Goal: Transaction & Acquisition: Purchase product/service

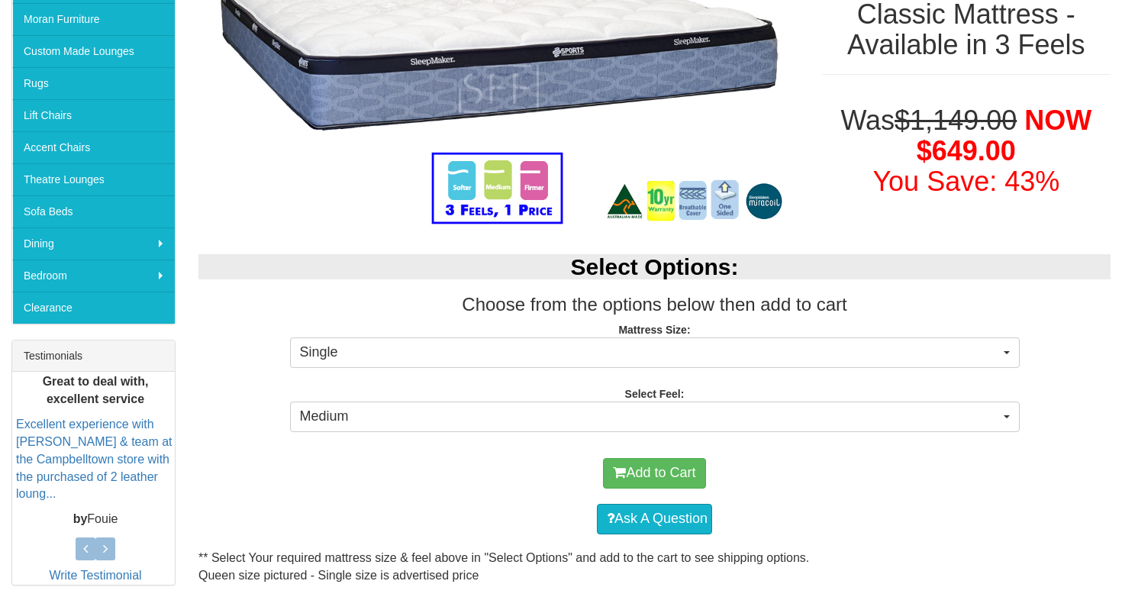
scroll to position [318, 0]
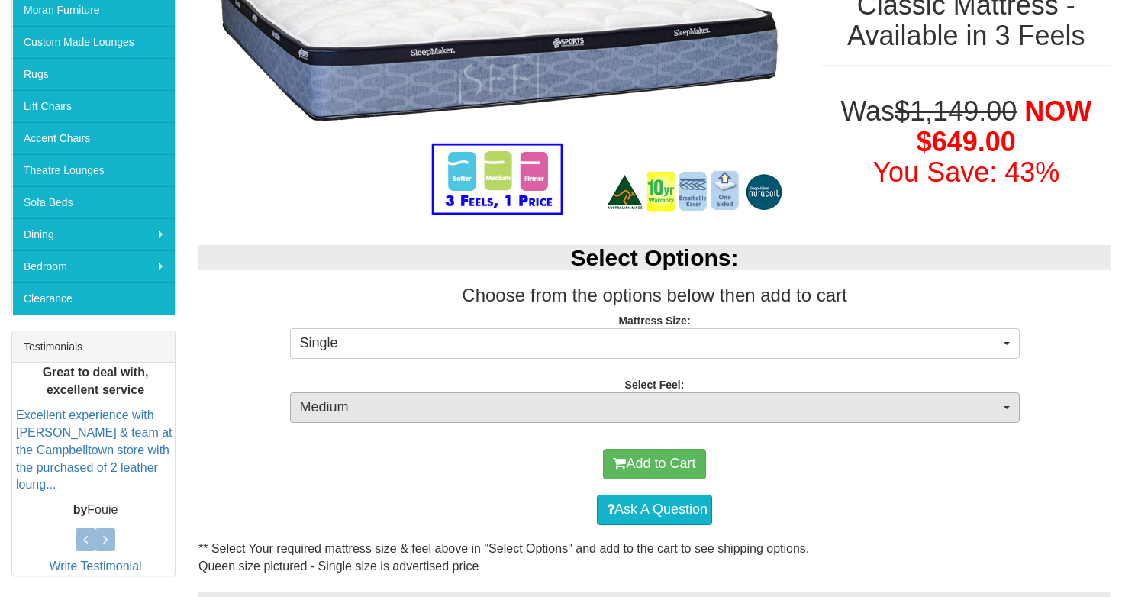
click at [349, 410] on span "Medium" at bounding box center [650, 408] width 700 height 20
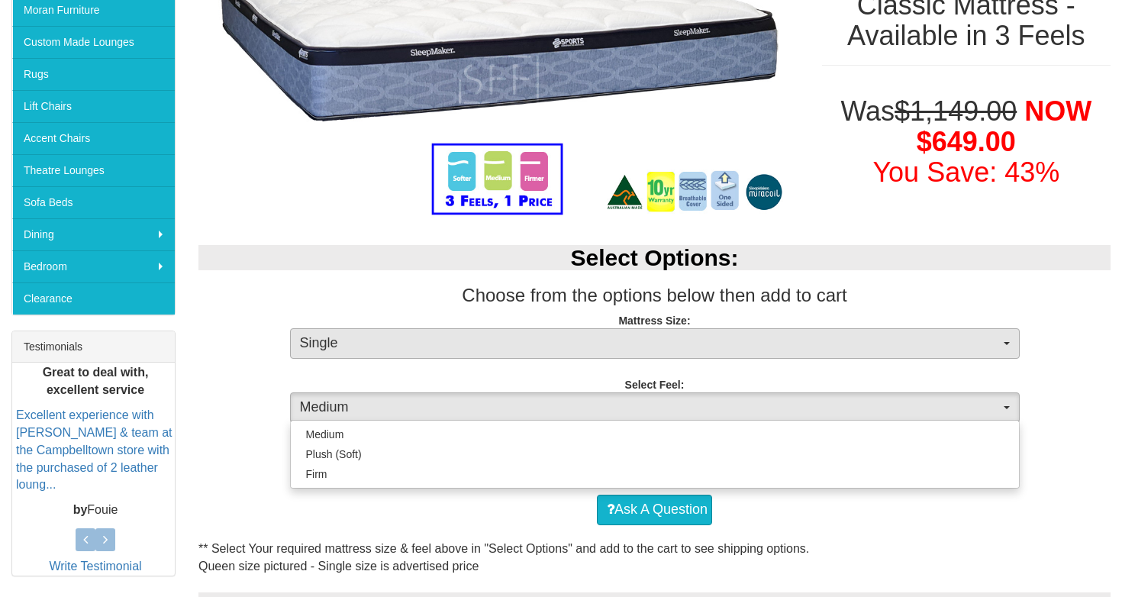
click at [364, 344] on span "Single" at bounding box center [650, 344] width 700 height 20
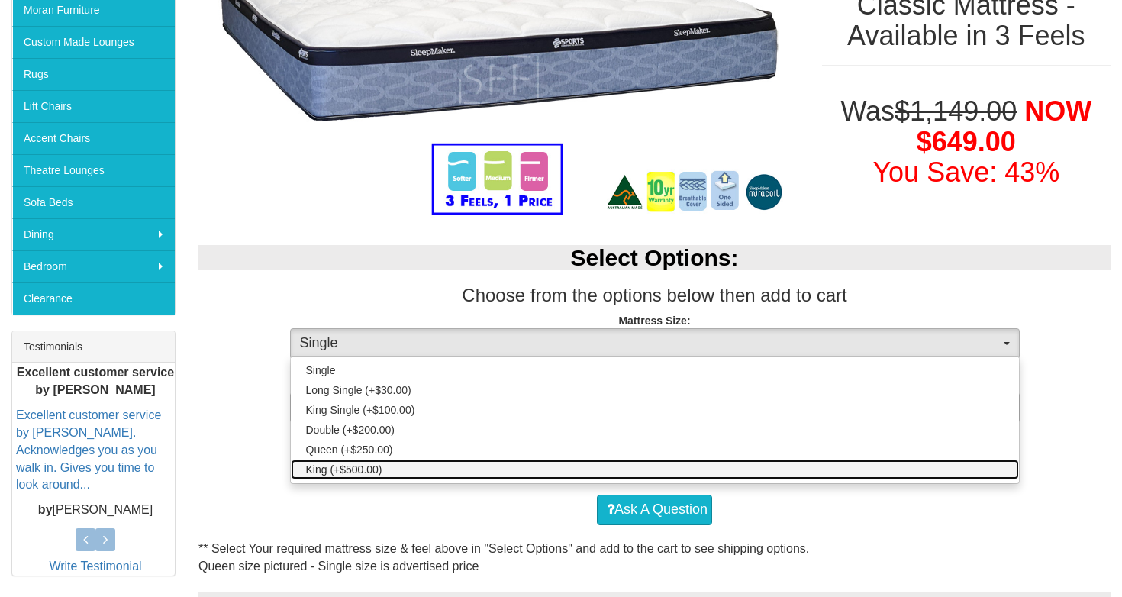
click at [343, 467] on span "King (+$500.00)" at bounding box center [344, 469] width 76 height 15
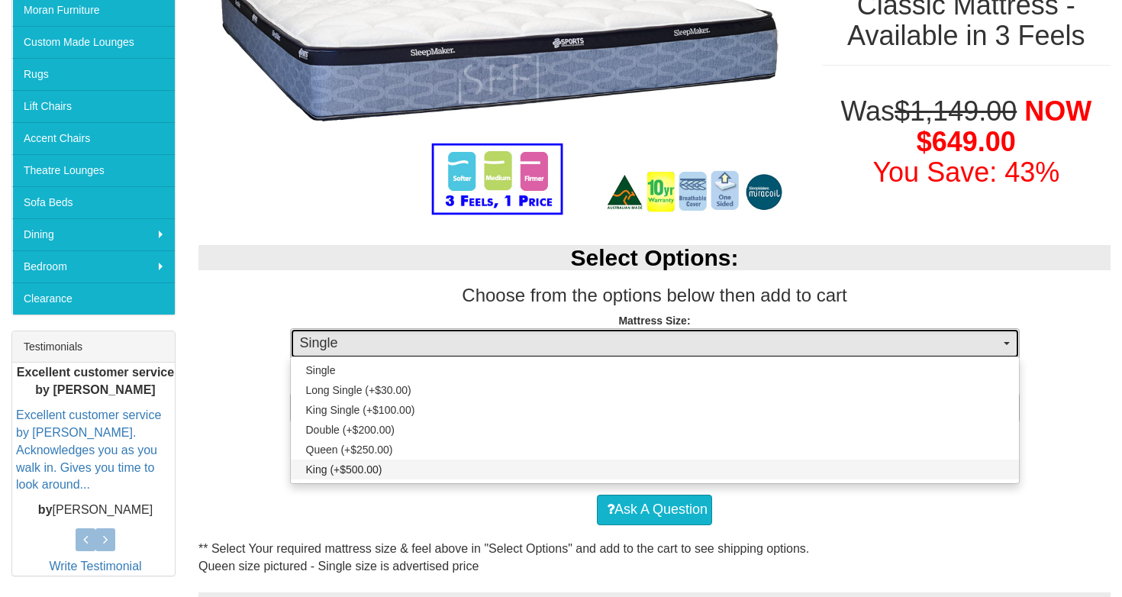
select select "262"
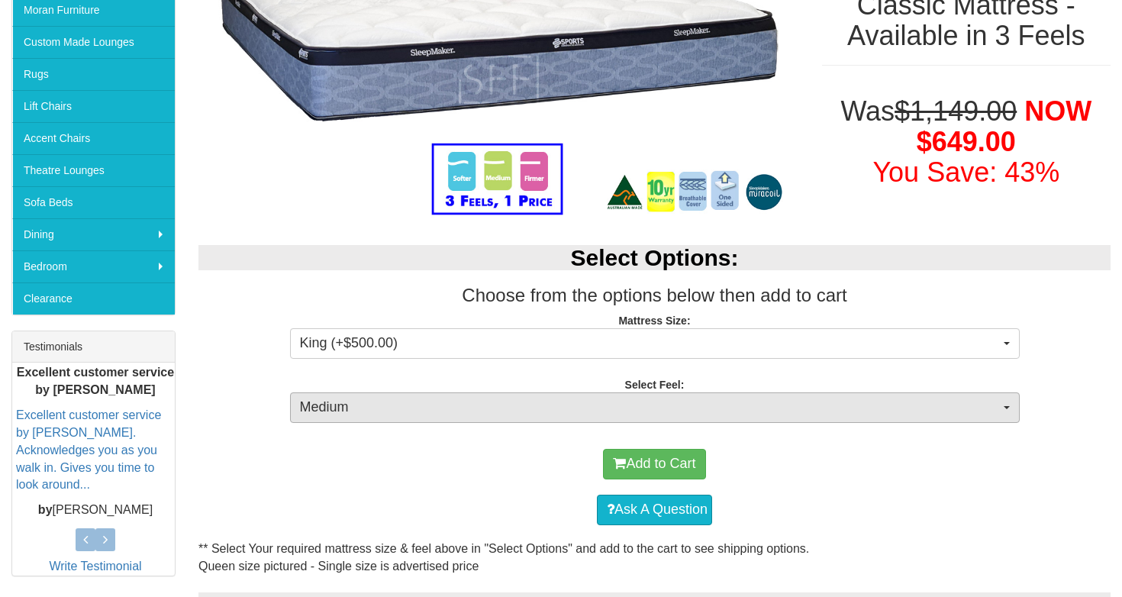
click at [332, 414] on span "Medium" at bounding box center [650, 408] width 700 height 20
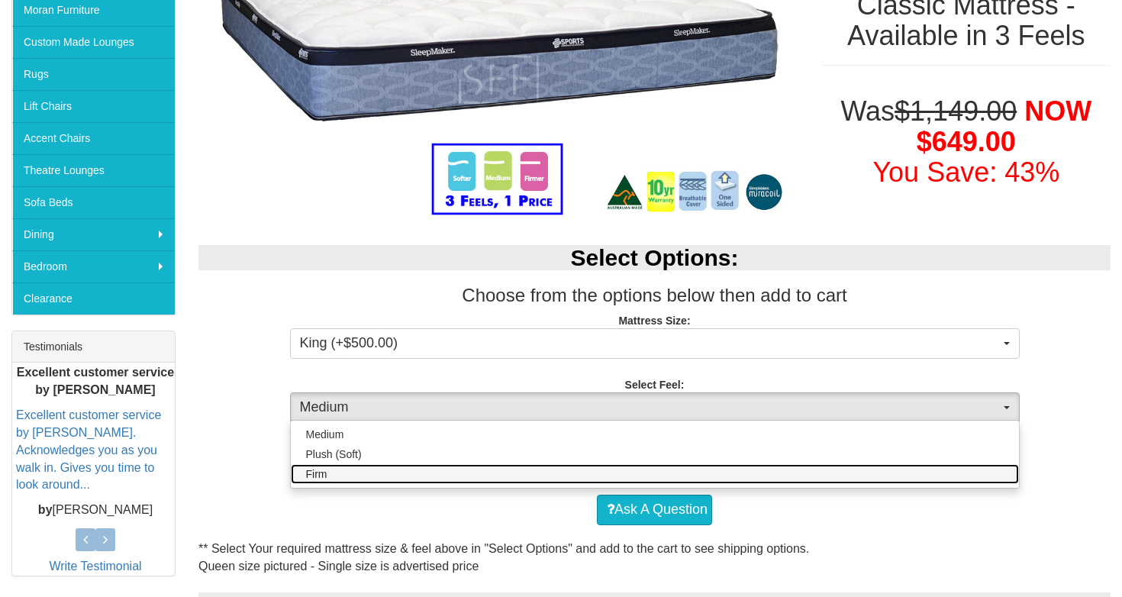
click at [338, 473] on link "Firm" at bounding box center [655, 474] width 728 height 20
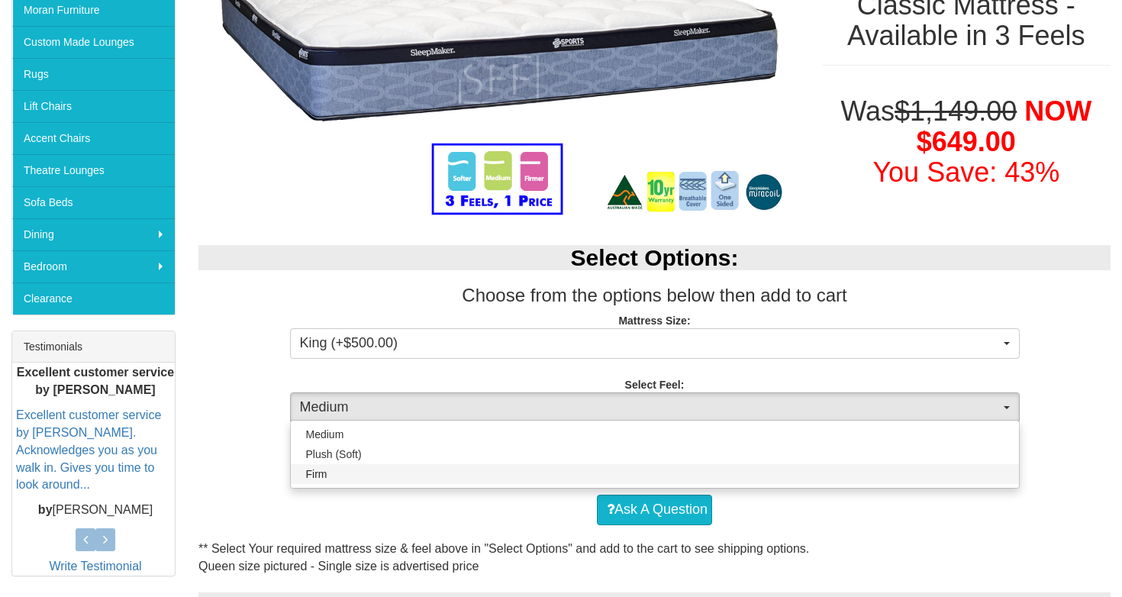
select select "1381"
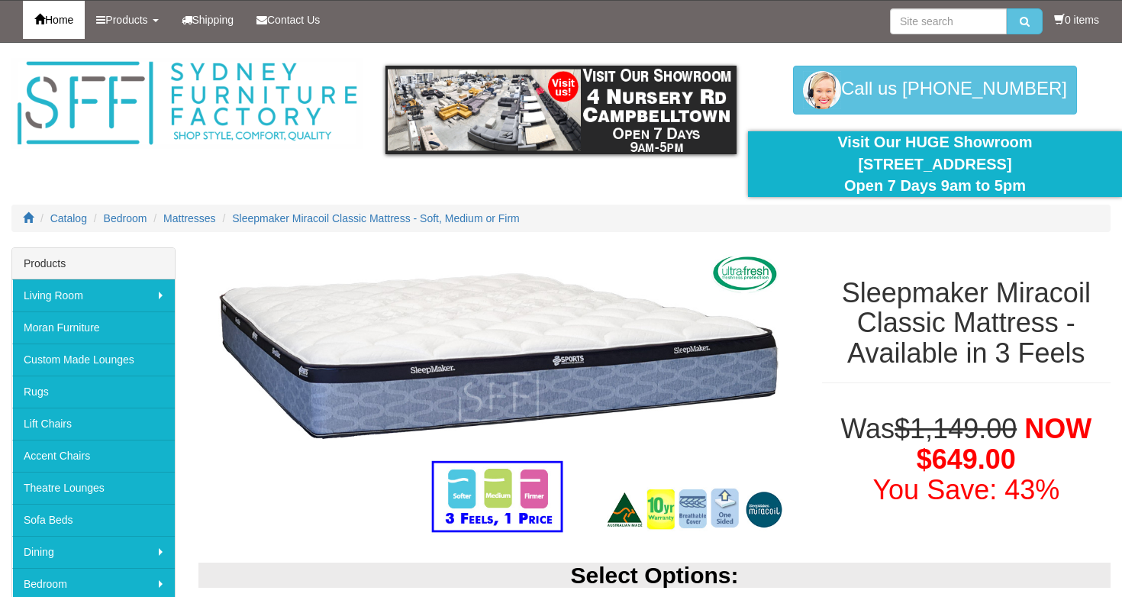
scroll to position [0, 0]
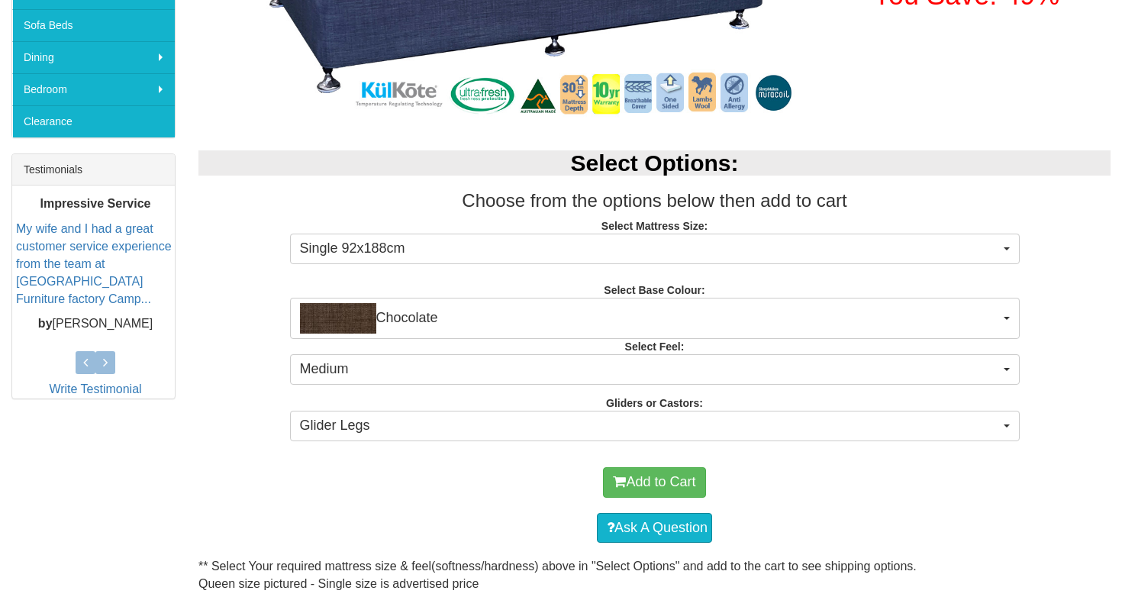
scroll to position [495, 0]
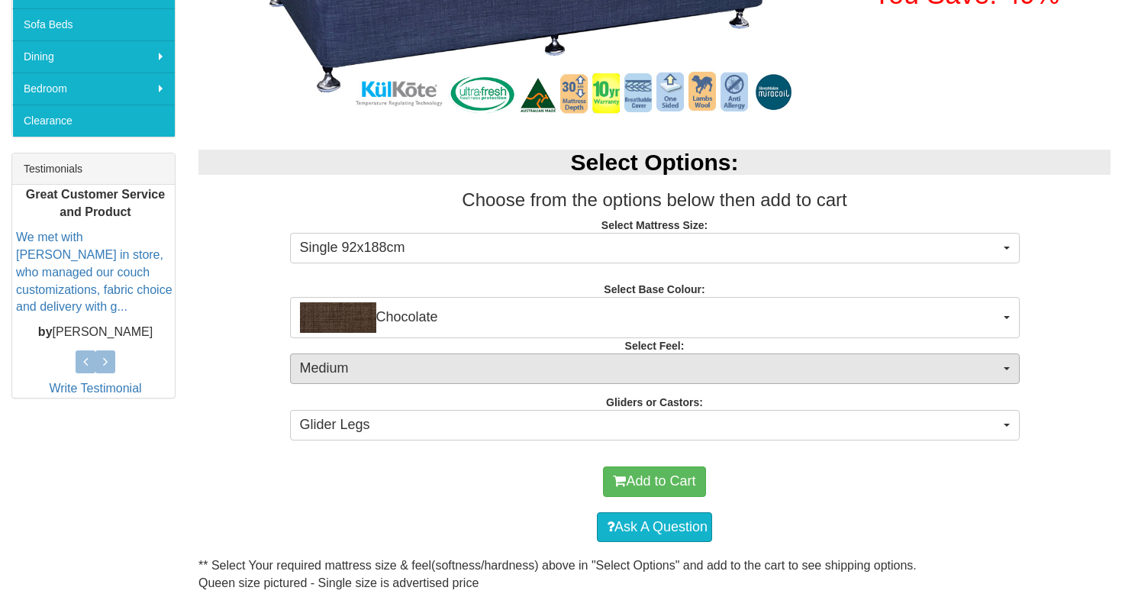
click at [457, 362] on span "Medium" at bounding box center [650, 369] width 700 height 20
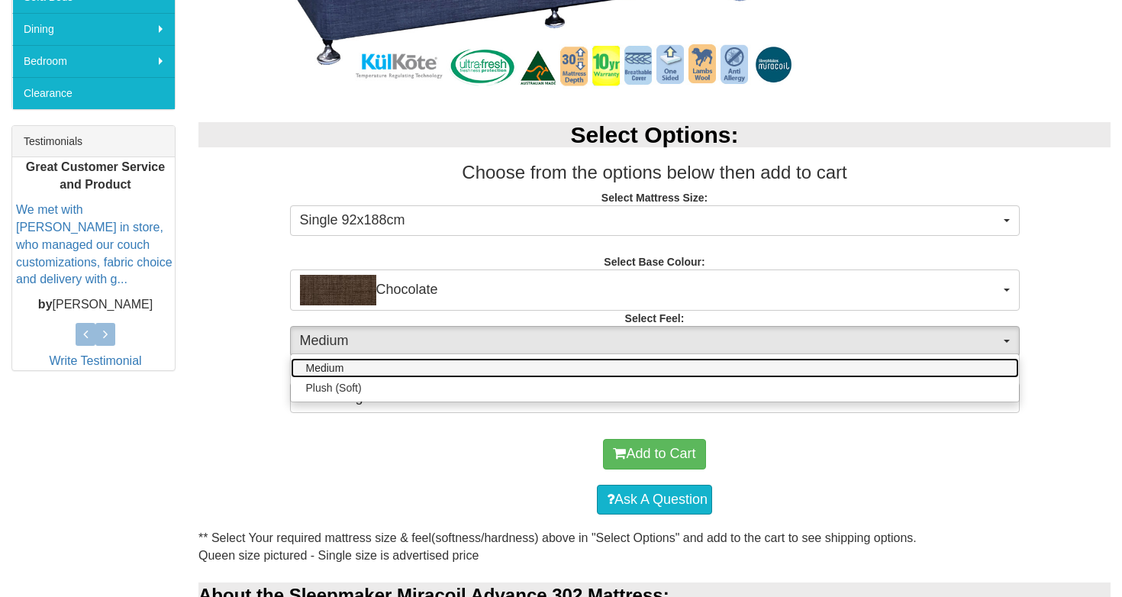
scroll to position [533, 0]
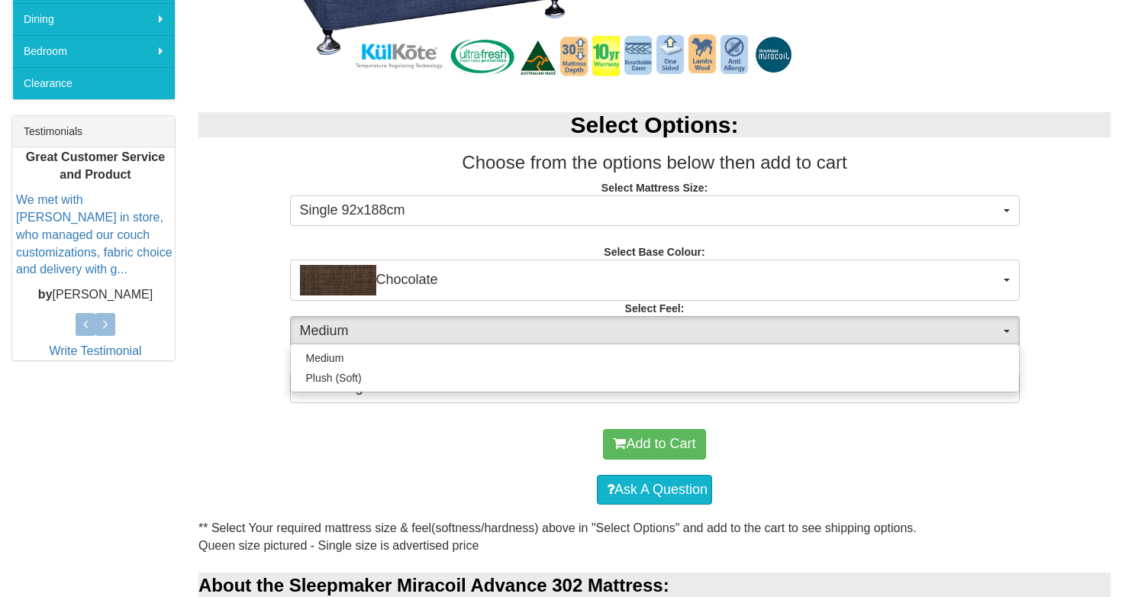
click at [427, 421] on div "Add to Cart" at bounding box center [654, 444] width 897 height 46
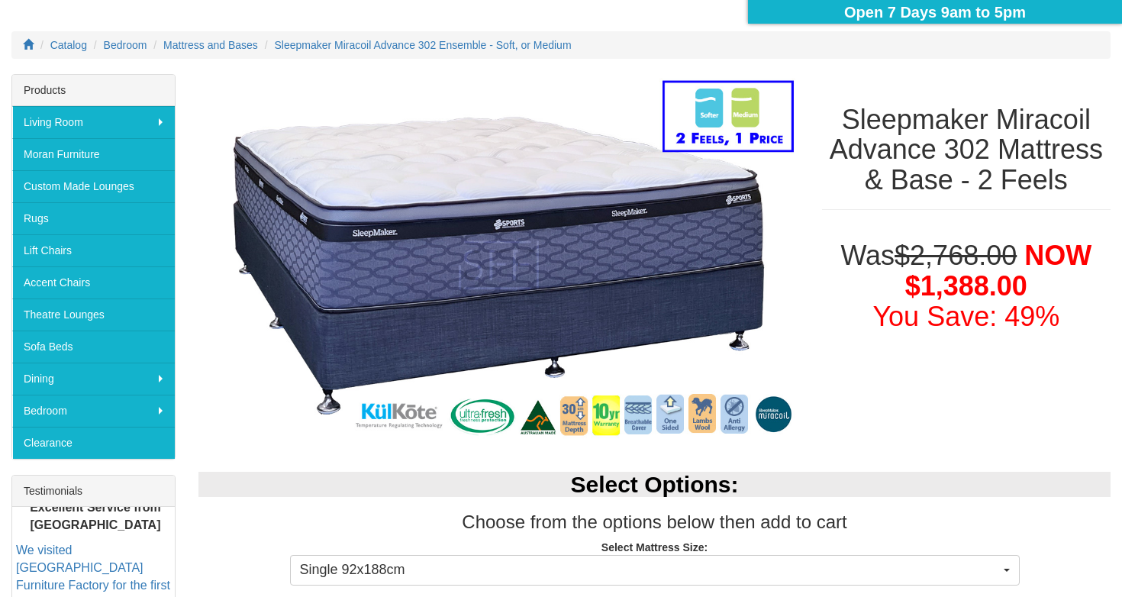
scroll to position [172, 0]
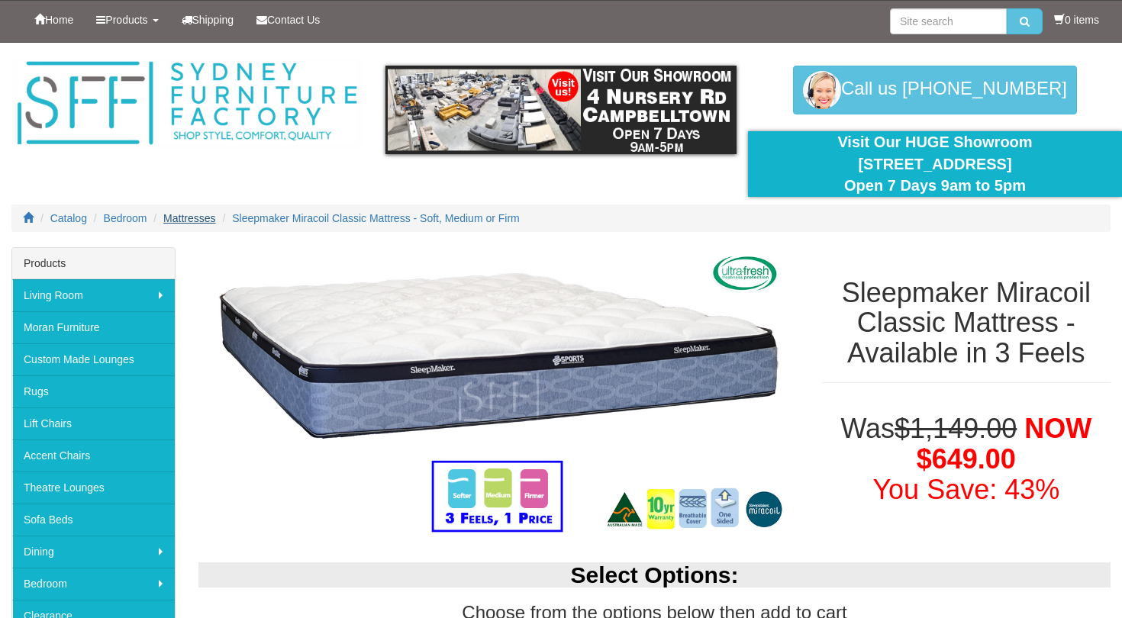
click at [201, 218] on span "Mattresses" at bounding box center [189, 218] width 52 height 12
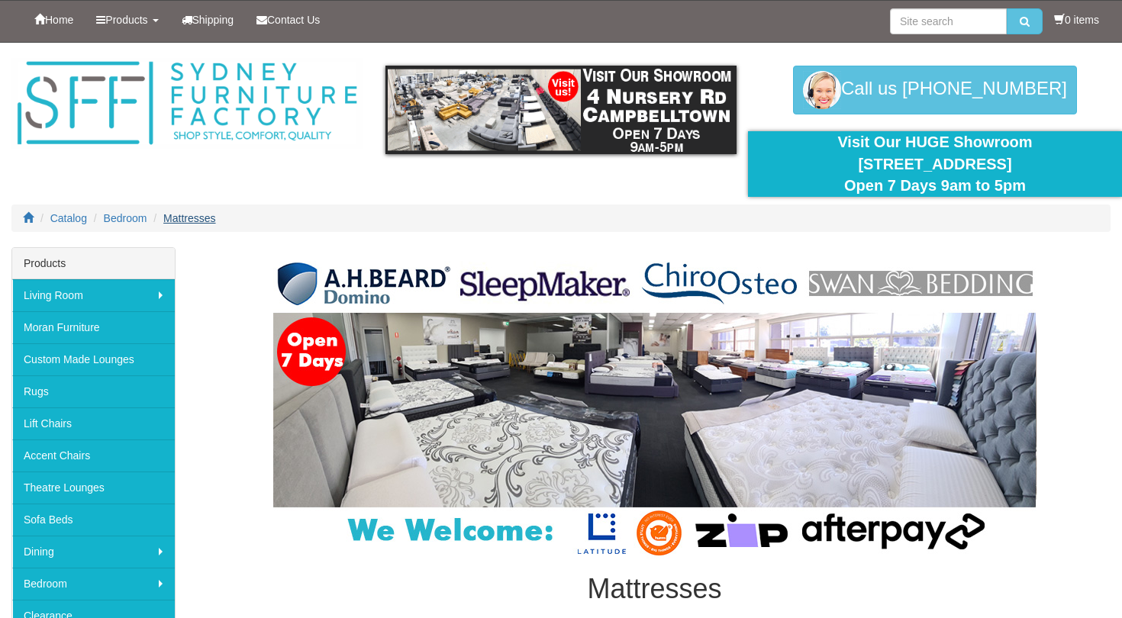
click at [183, 216] on span "Mattresses" at bounding box center [189, 218] width 52 height 12
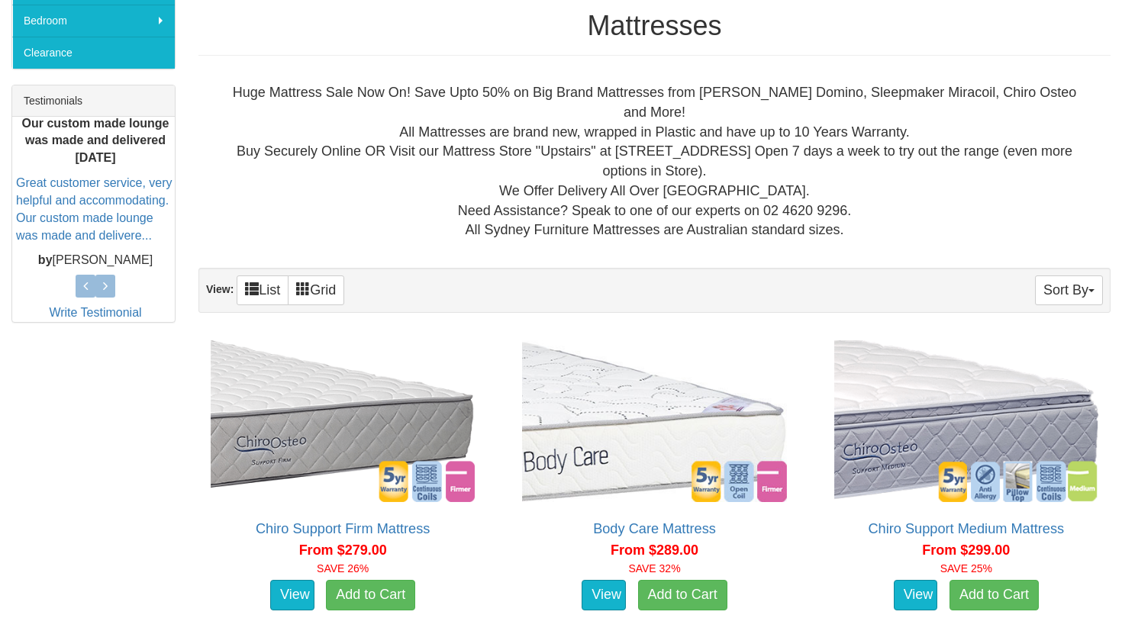
scroll to position [564, 0]
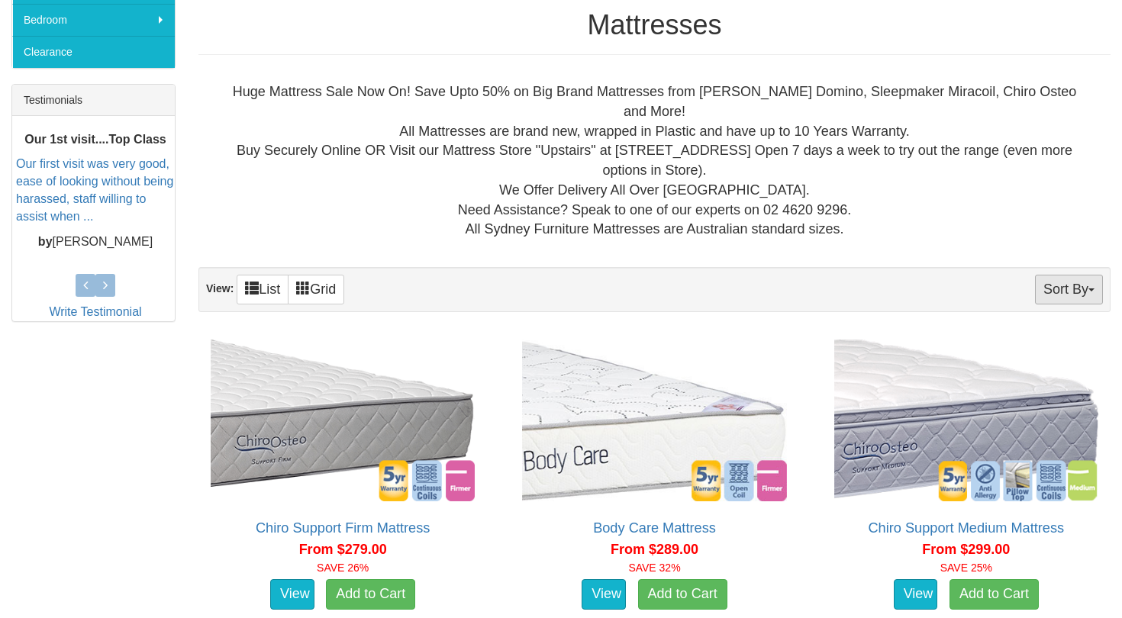
click at [1075, 275] on button "Sort By" at bounding box center [1069, 290] width 68 height 30
click at [1045, 311] on link "Product Name" at bounding box center [1042, 321] width 121 height 20
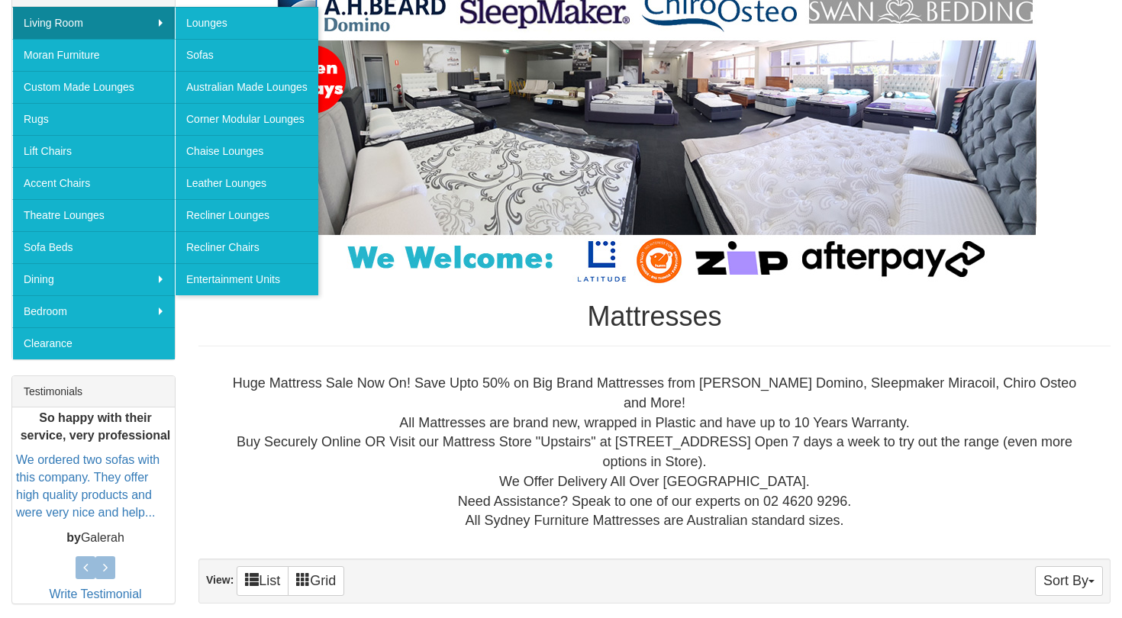
scroll to position [292, 0]
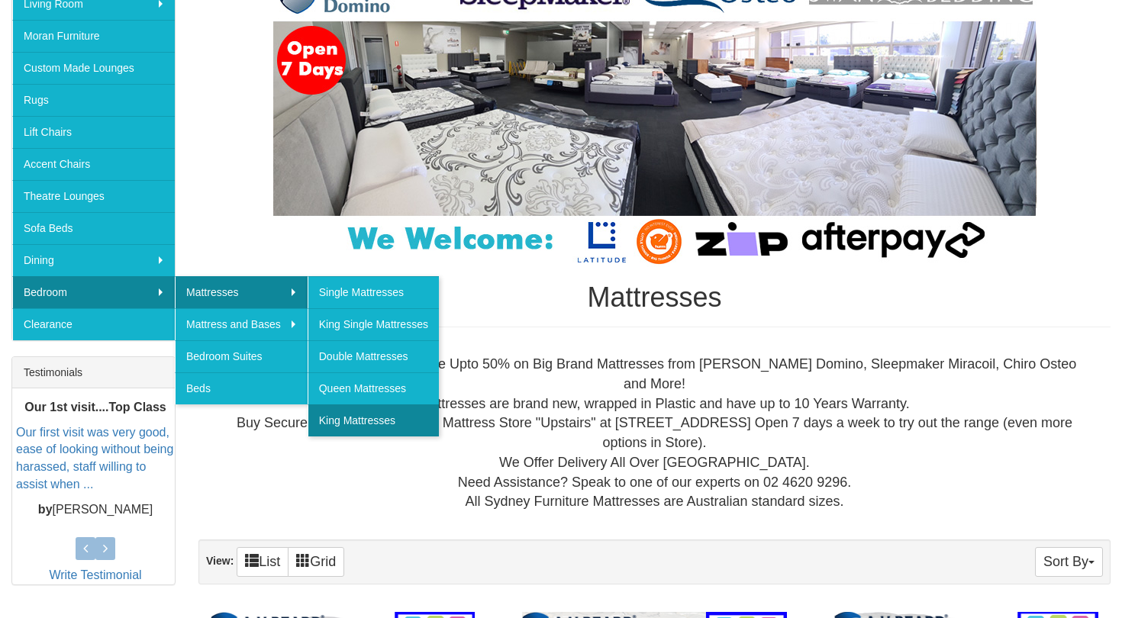
click at [351, 416] on link "King Mattresses" at bounding box center [373, 421] width 131 height 32
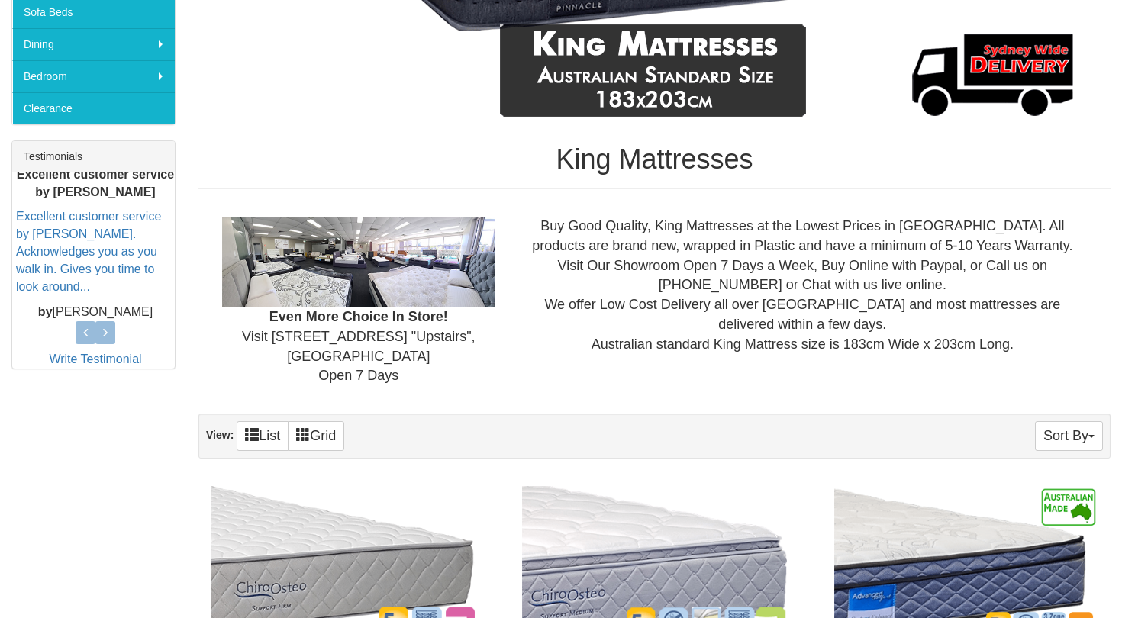
scroll to position [527, 0]
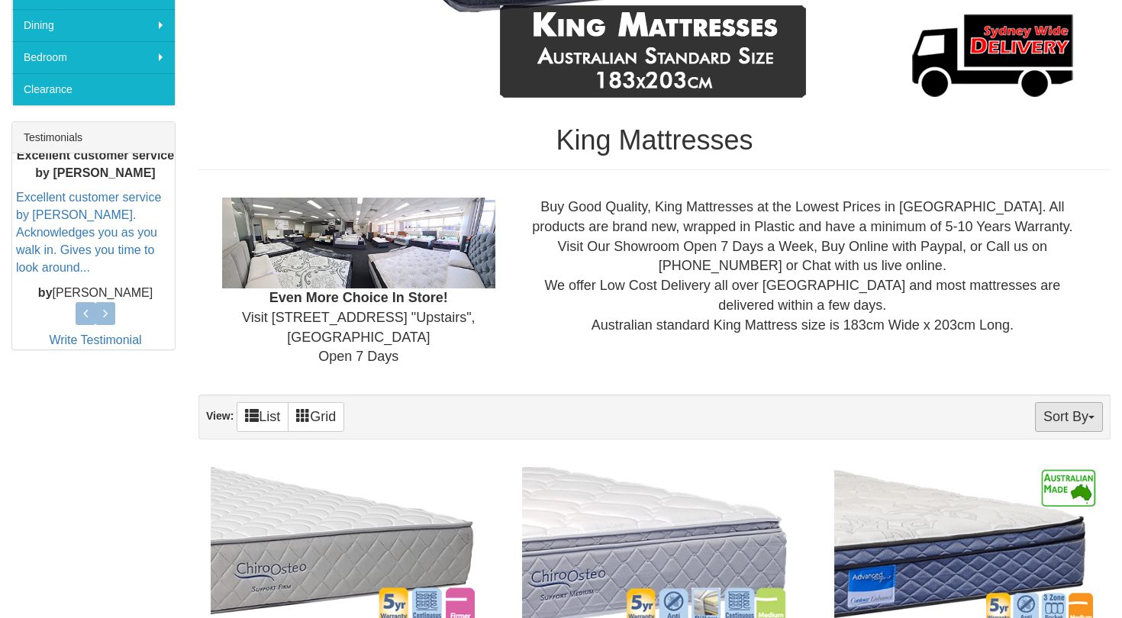
click at [1061, 405] on button "Sort By" at bounding box center [1069, 417] width 68 height 30
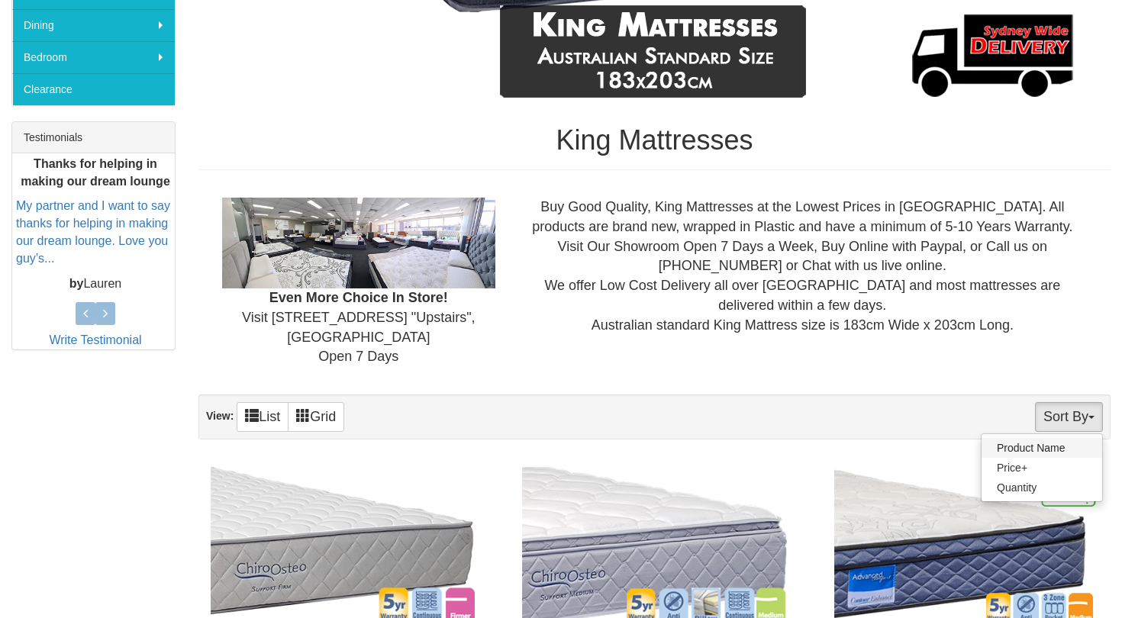
click at [1053, 442] on link "Product Name" at bounding box center [1042, 448] width 121 height 20
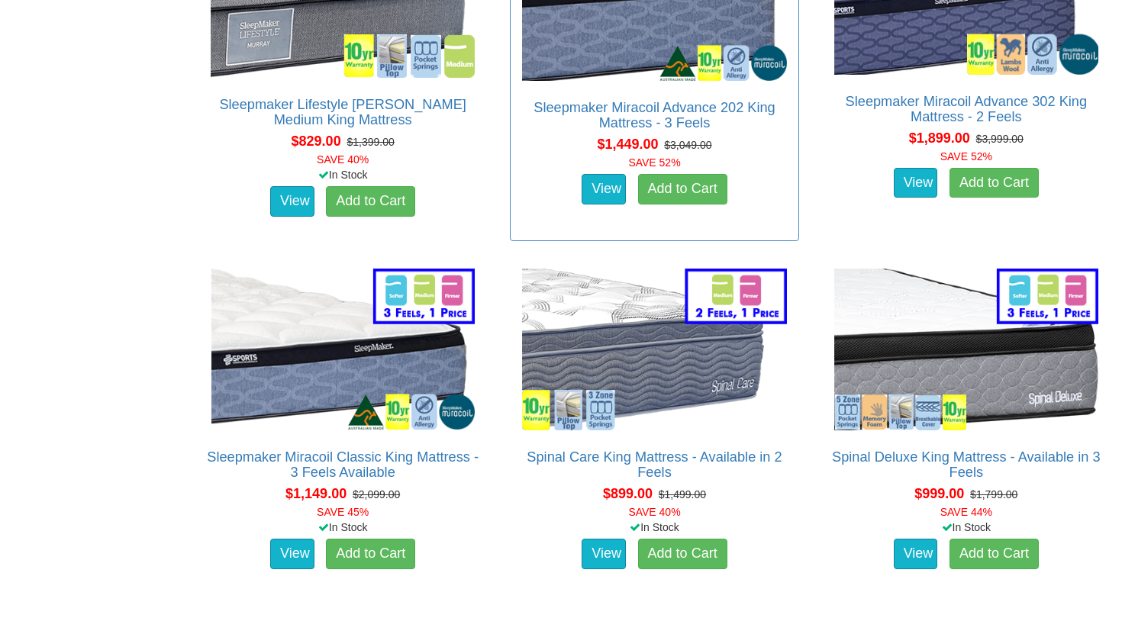
scroll to position [2488, 0]
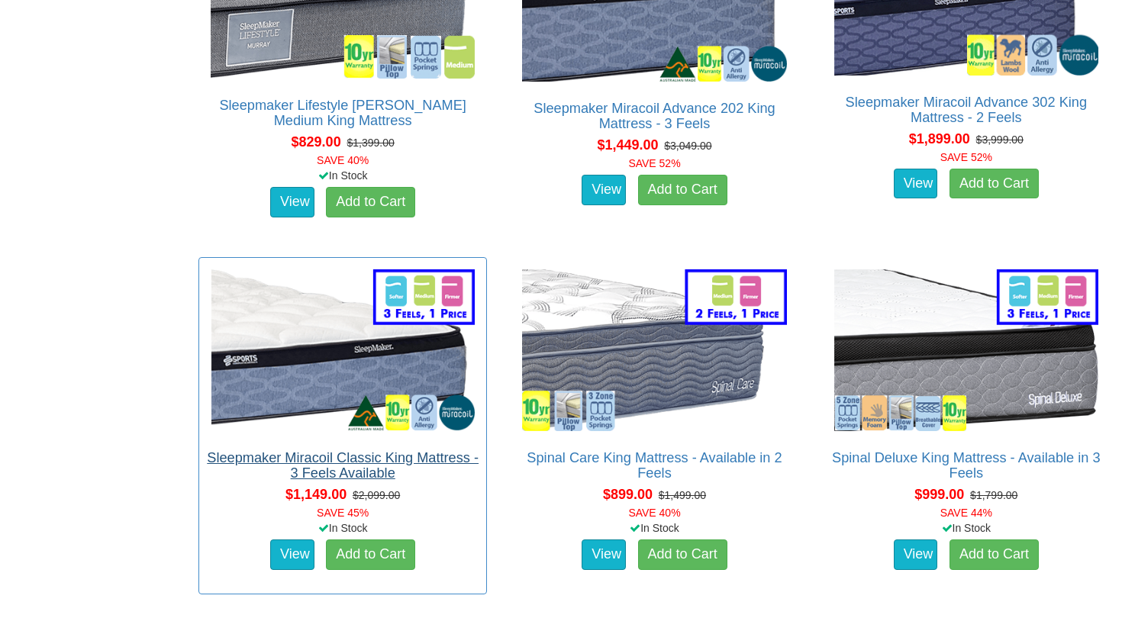
click at [342, 450] on link "Sleepmaker Miracoil Classic King Mattress - 3 Feels Available" at bounding box center [343, 465] width 272 height 31
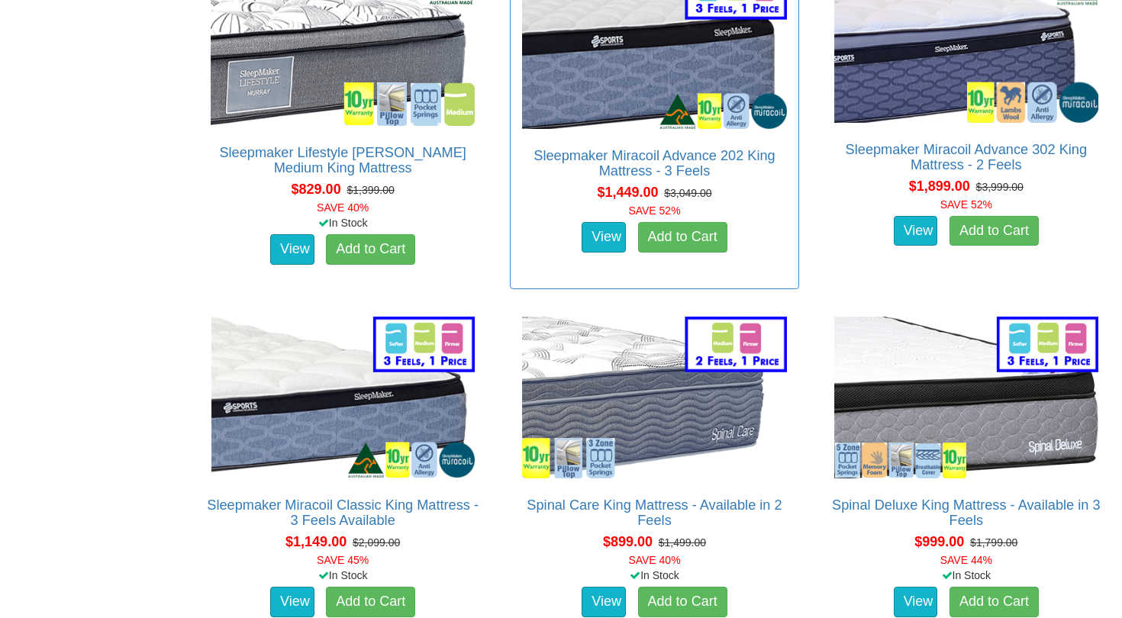
scroll to position [2414, 0]
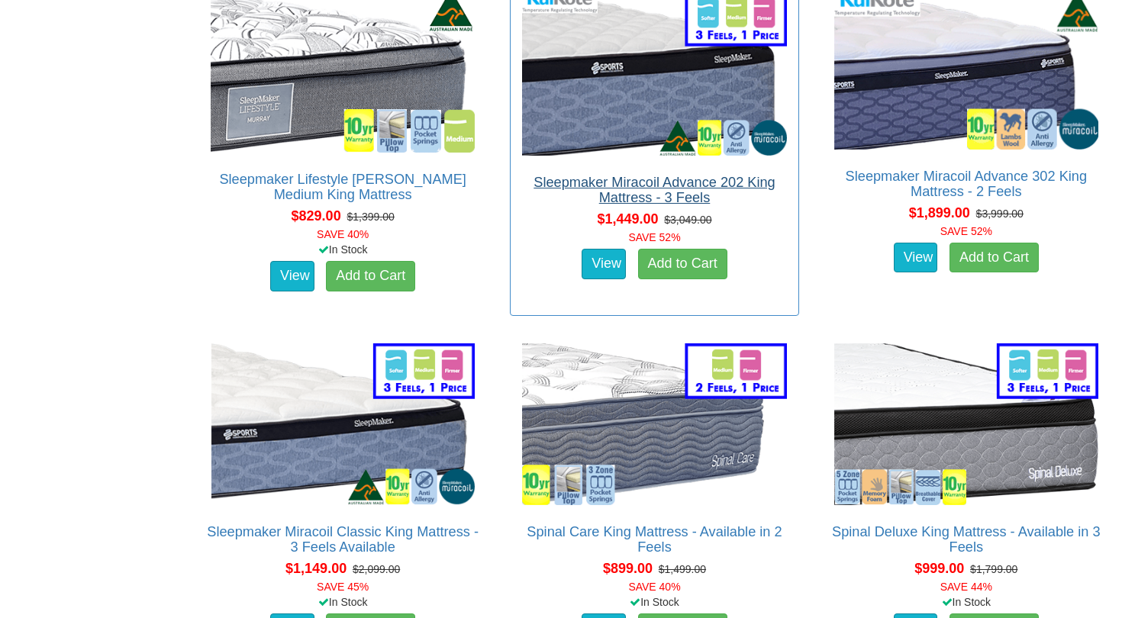
click at [576, 184] on link "Sleepmaker Miracoil Advance 202 King Mattress - 3 Feels" at bounding box center [654, 190] width 241 height 31
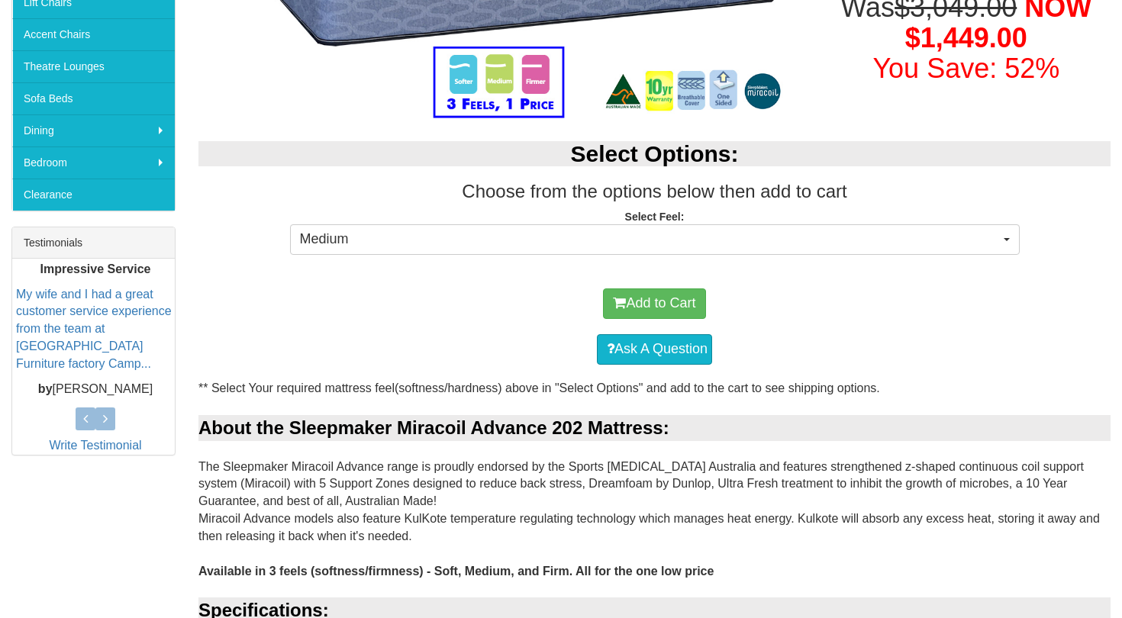
scroll to position [421, 0]
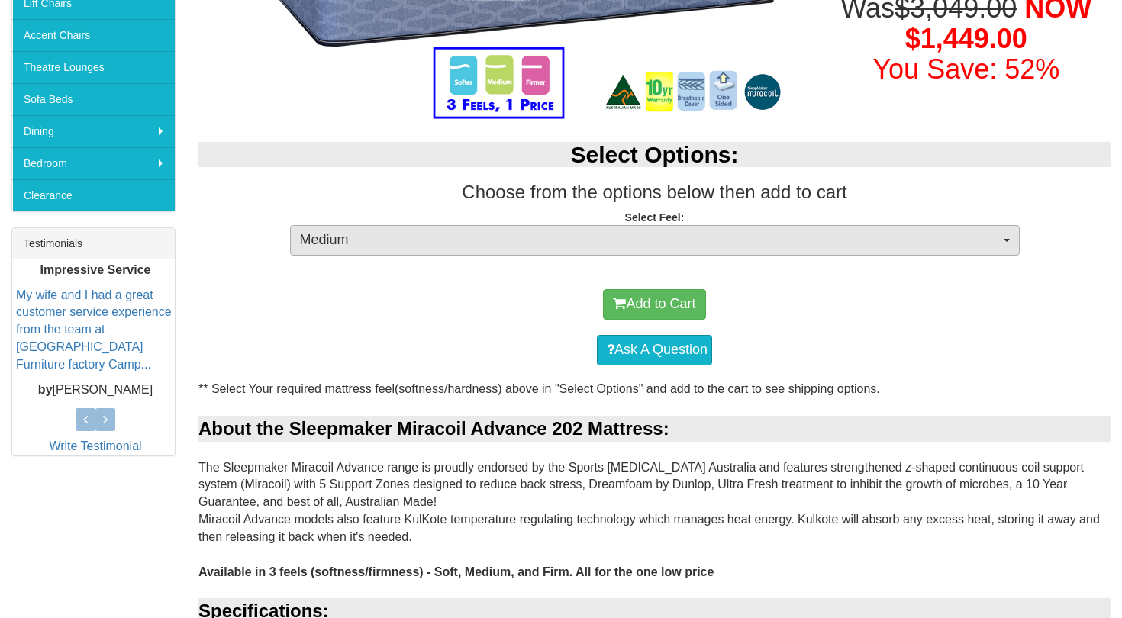
click at [640, 240] on span "Medium" at bounding box center [650, 241] width 700 height 20
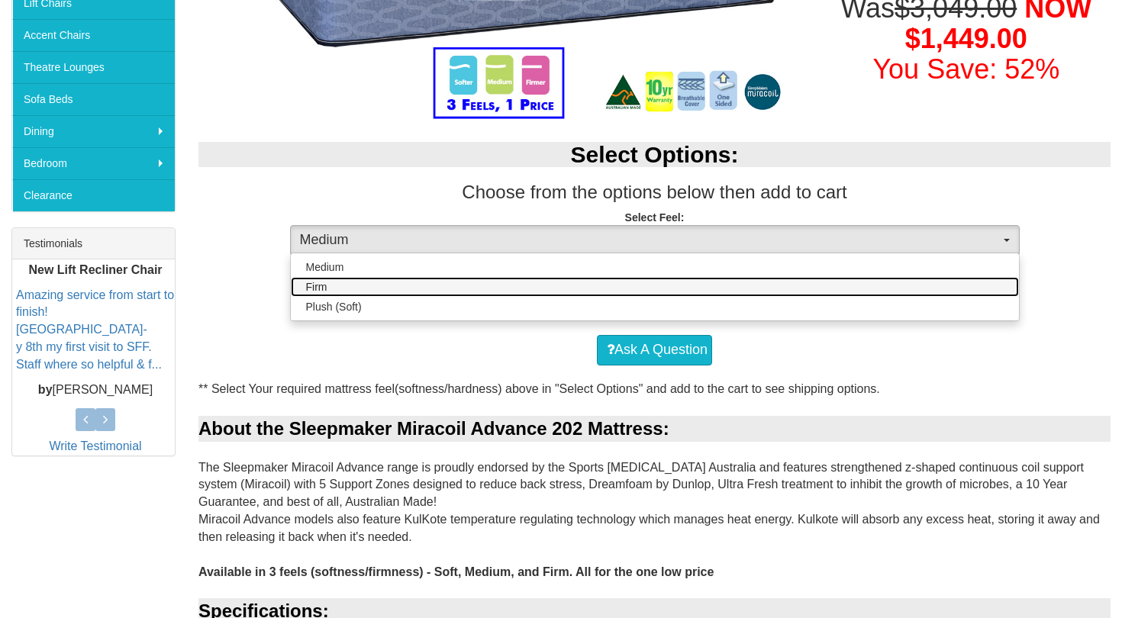
click at [550, 289] on link "Firm" at bounding box center [655, 287] width 728 height 20
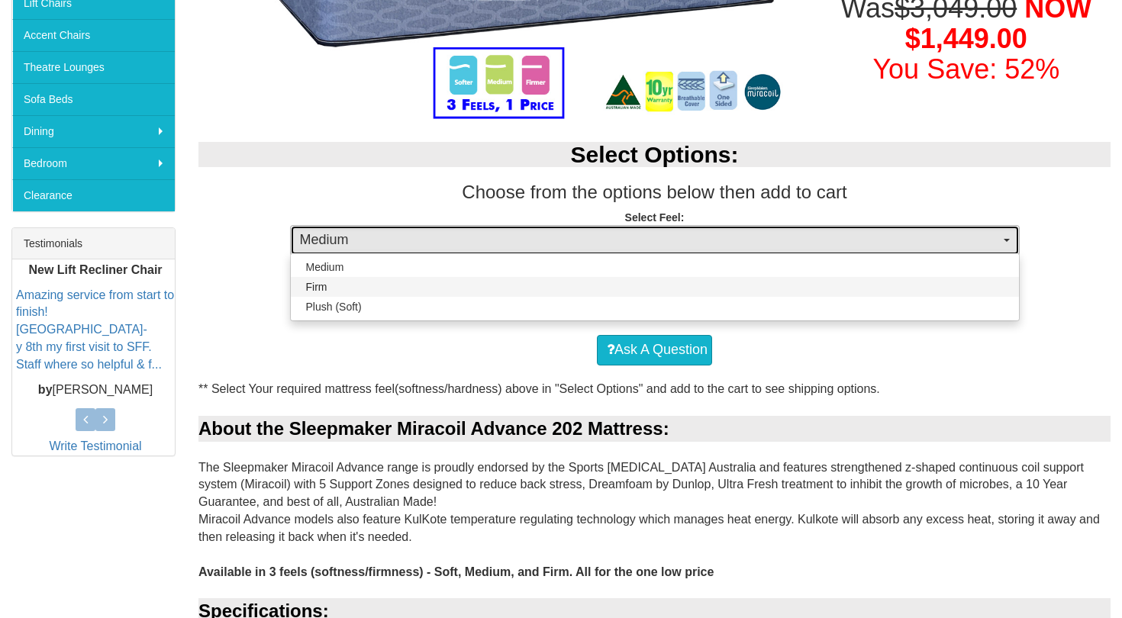
select select "1381"
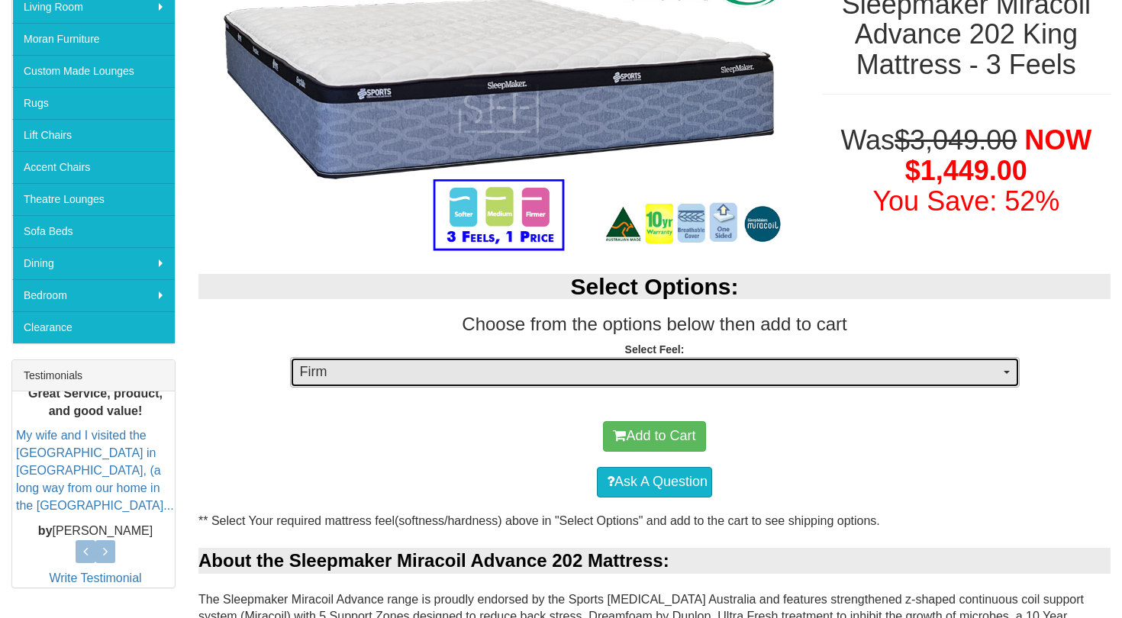
scroll to position [302, 0]
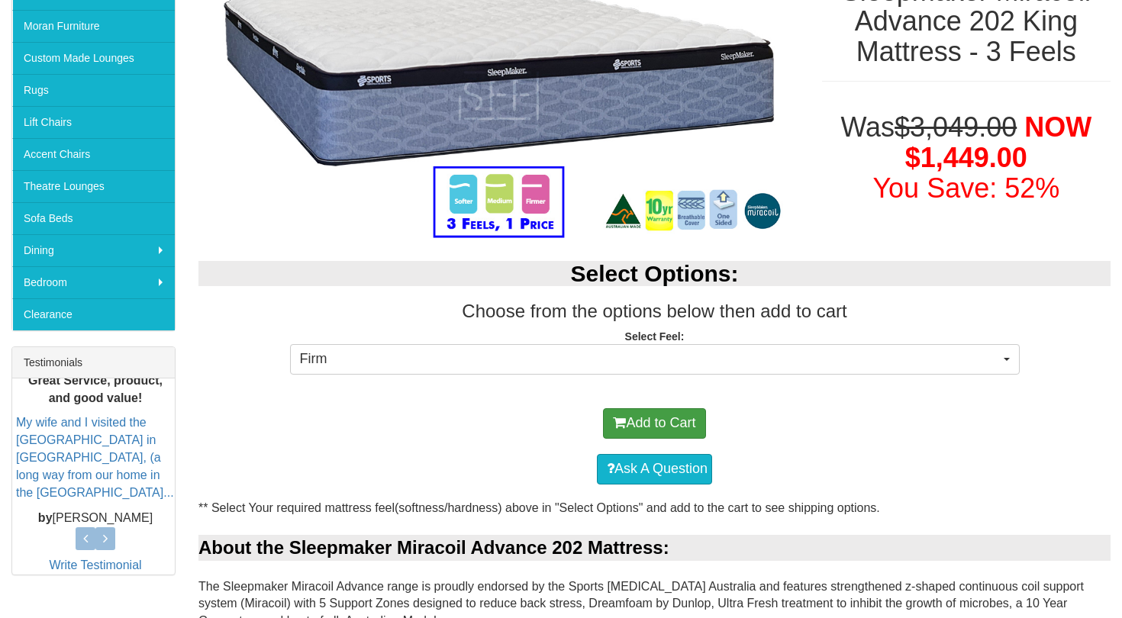
click at [661, 419] on button "Add to Cart" at bounding box center [654, 423] width 102 height 31
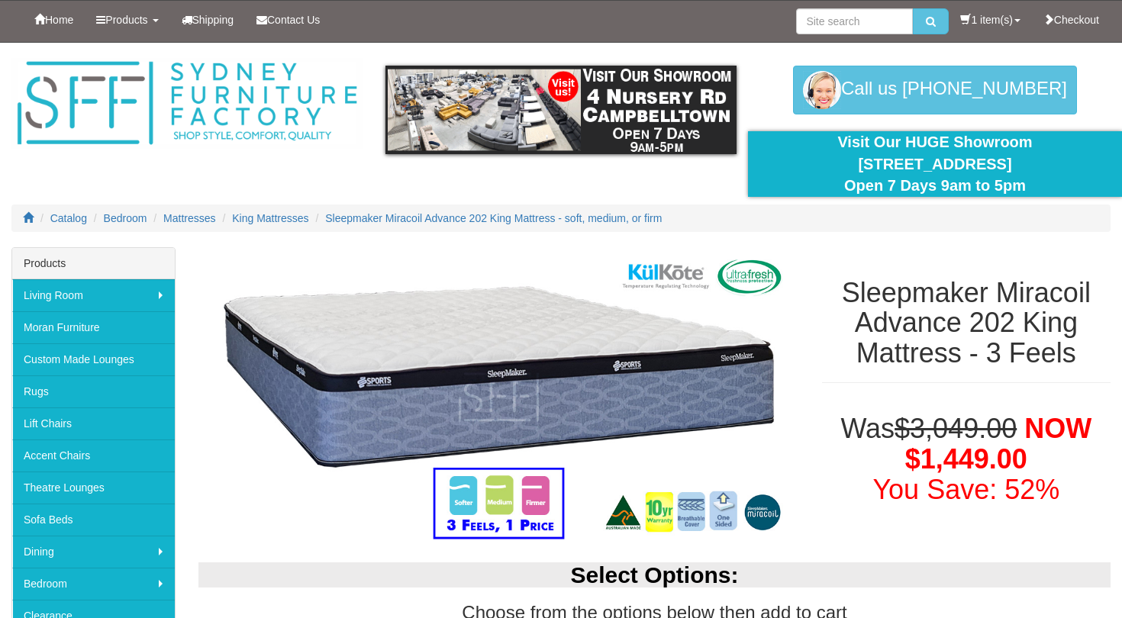
select select "1381"
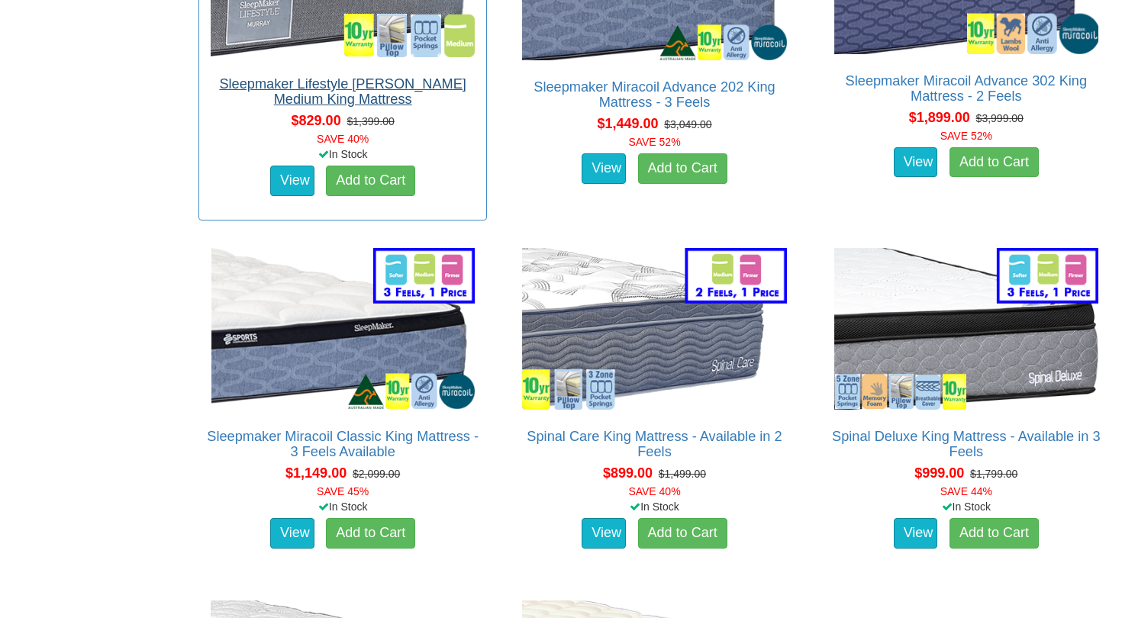
scroll to position [2529, 0]
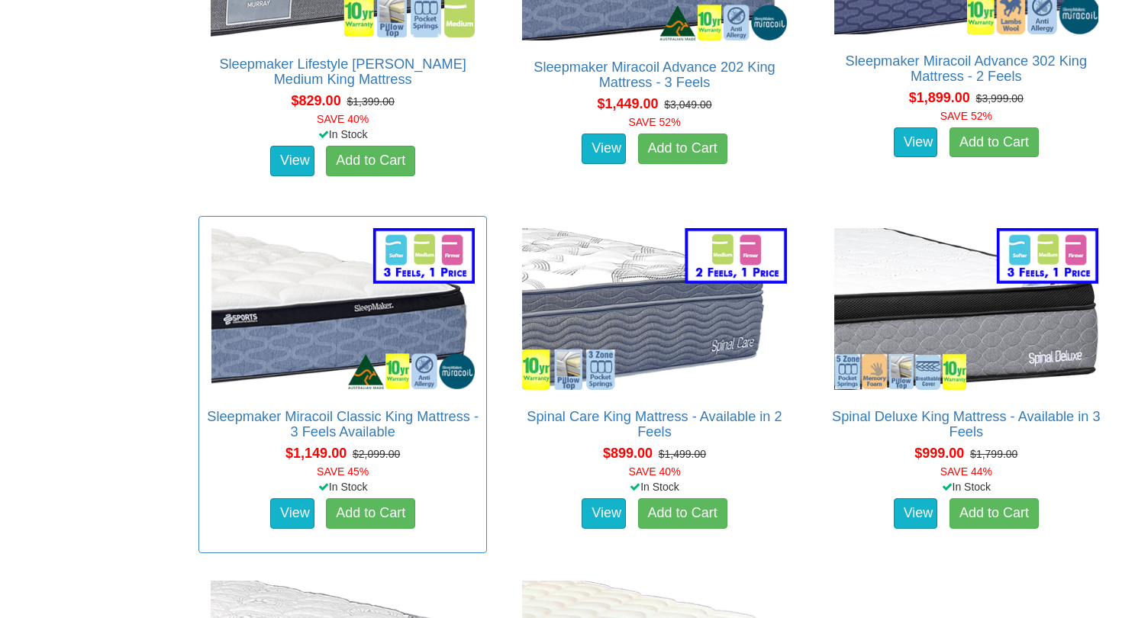
click at [342, 337] on img at bounding box center [343, 308] width 272 height 169
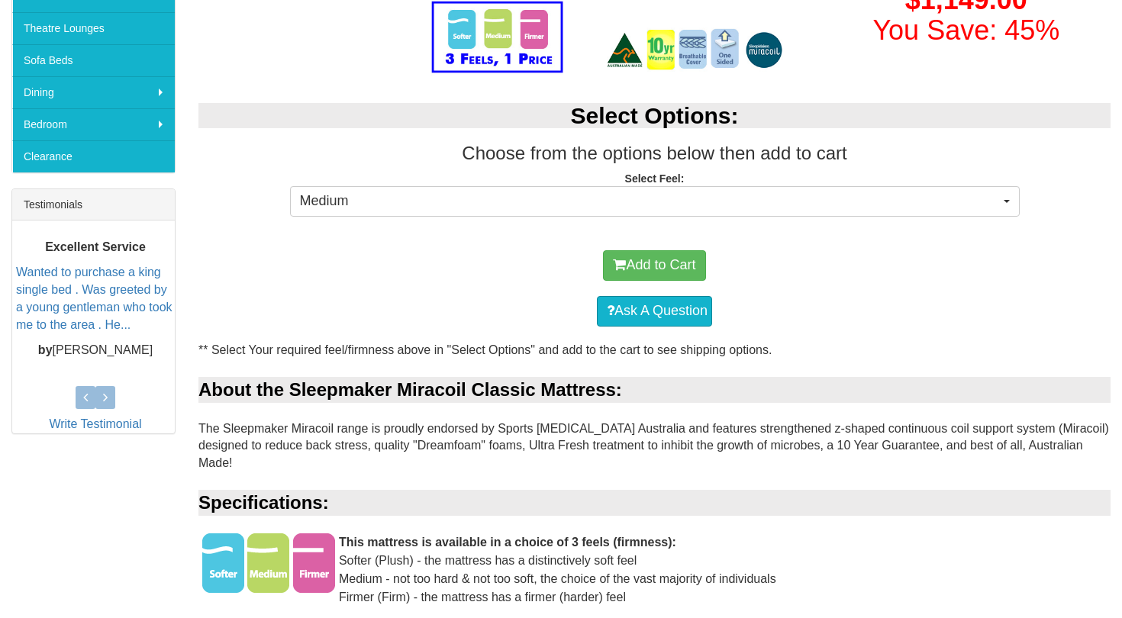
scroll to position [440, 0]
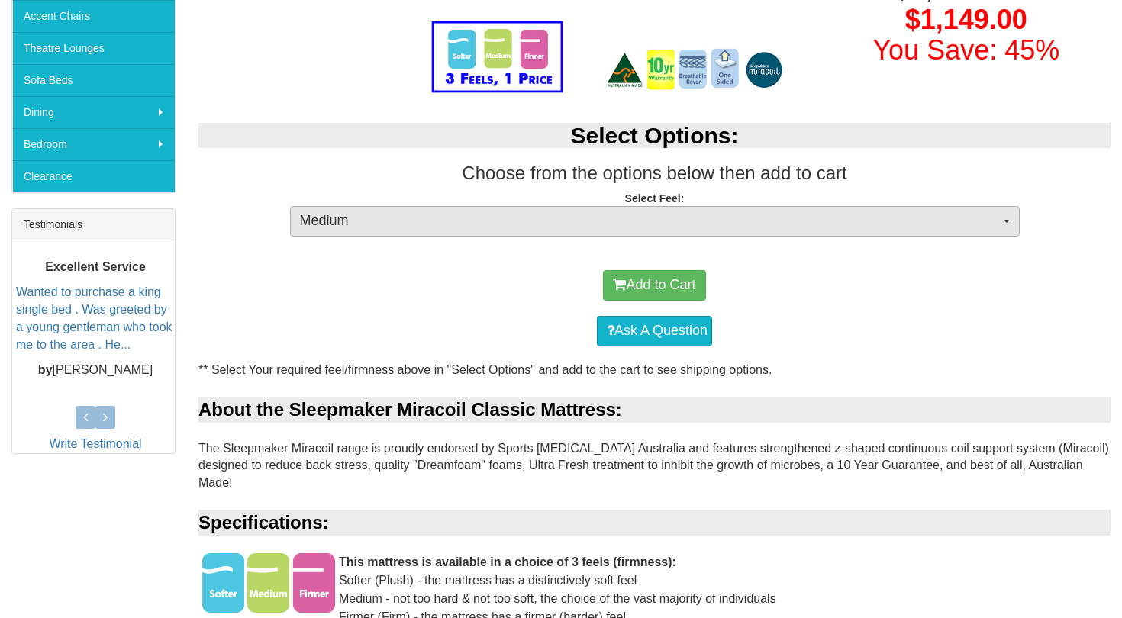
click at [439, 211] on span "Medium" at bounding box center [650, 221] width 700 height 20
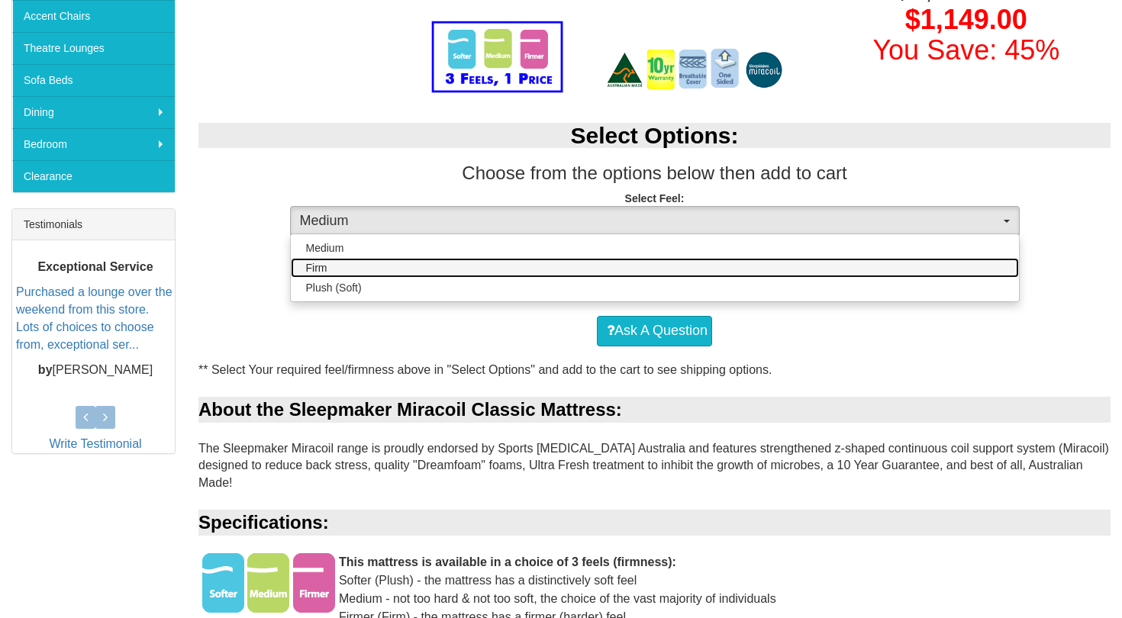
click at [427, 265] on link "Firm" at bounding box center [655, 268] width 728 height 20
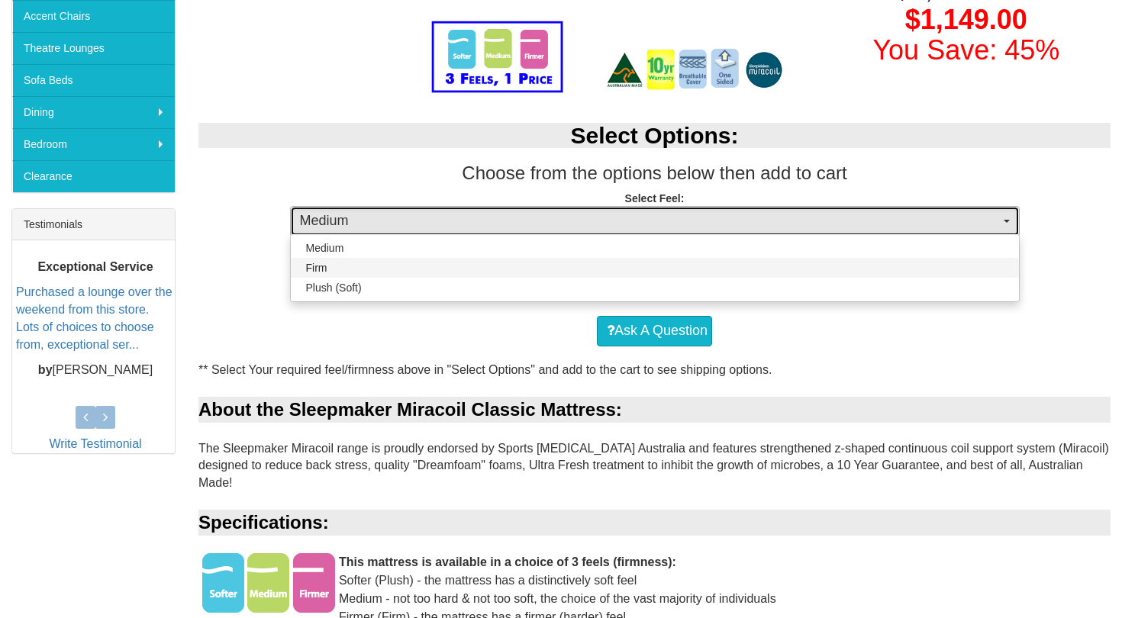
select select "1381"
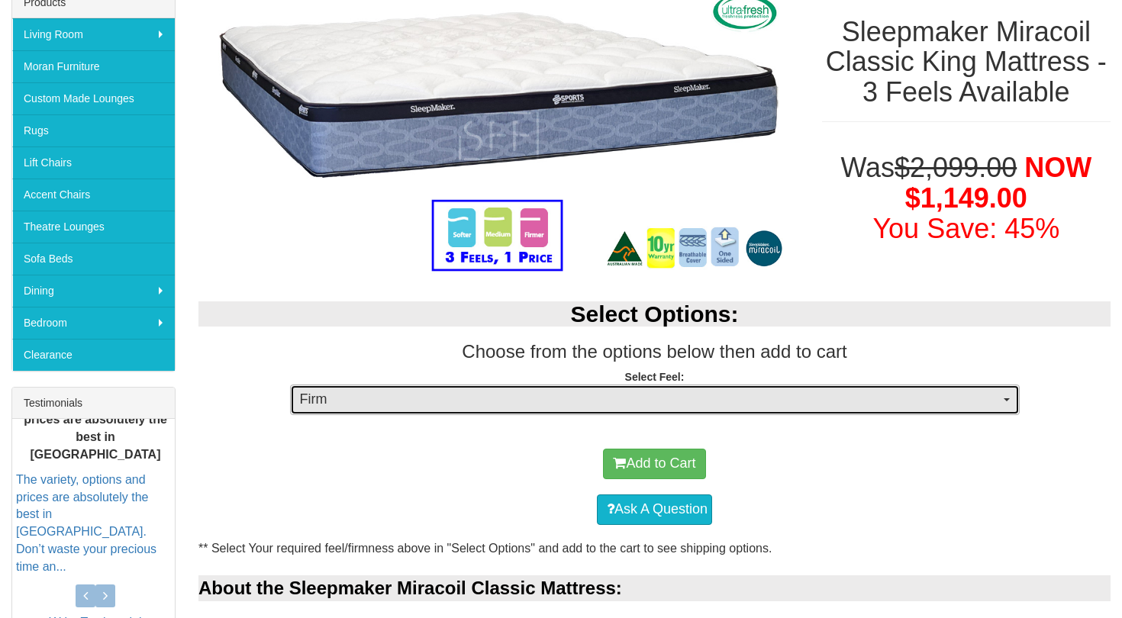
scroll to position [170, 0]
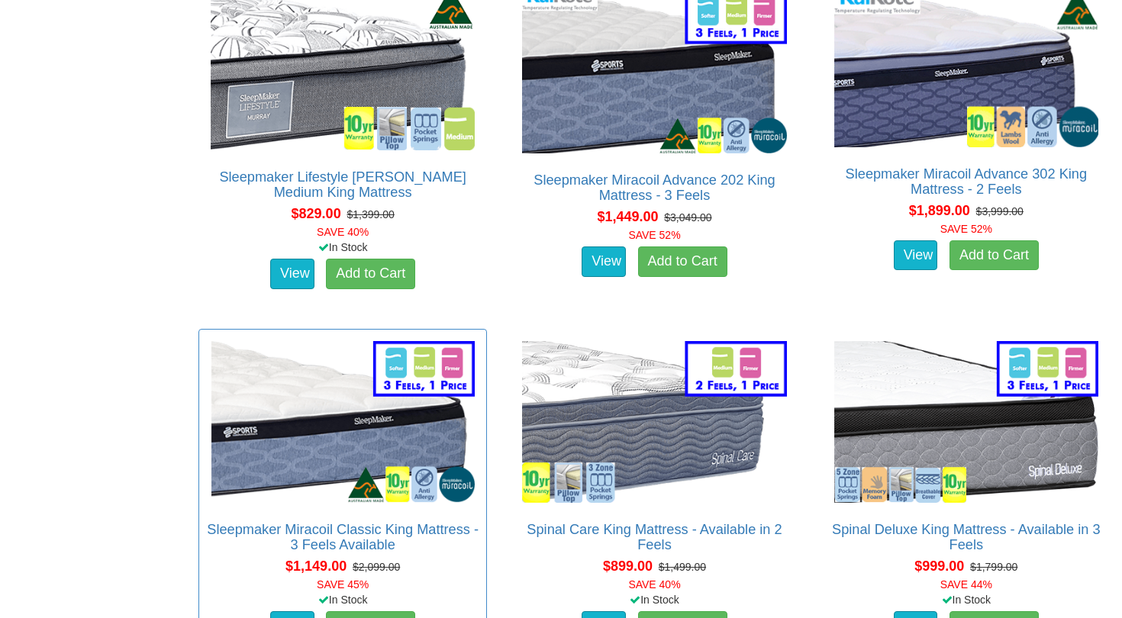
scroll to position [2418, 0]
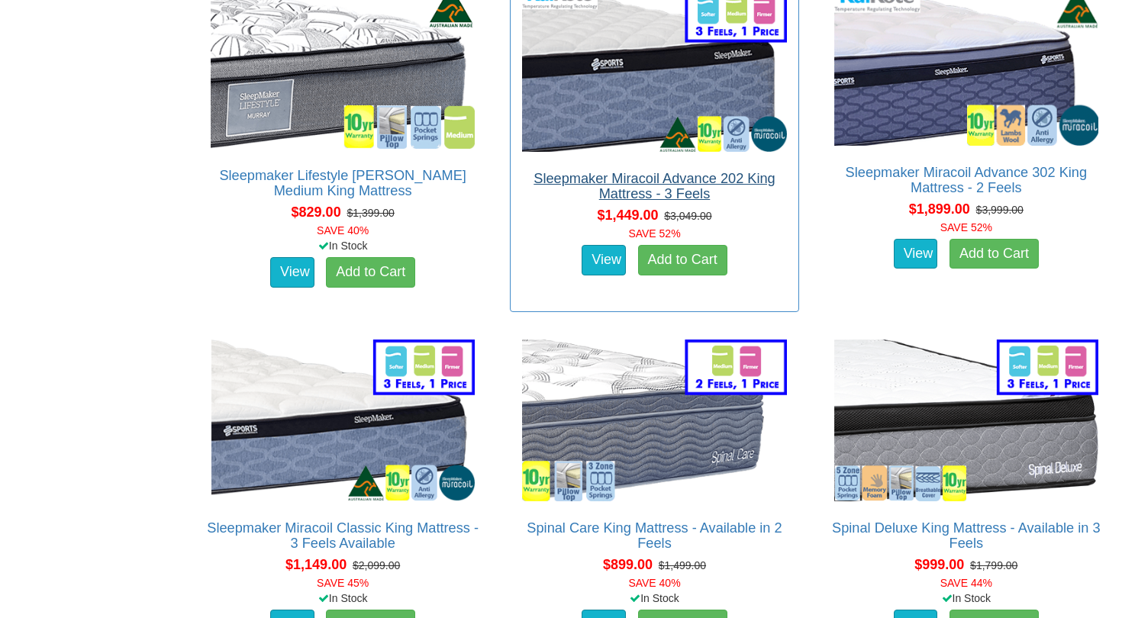
click at [569, 182] on link "Sleepmaker Miracoil Advance 202 King Mattress - 3 Feels" at bounding box center [654, 186] width 241 height 31
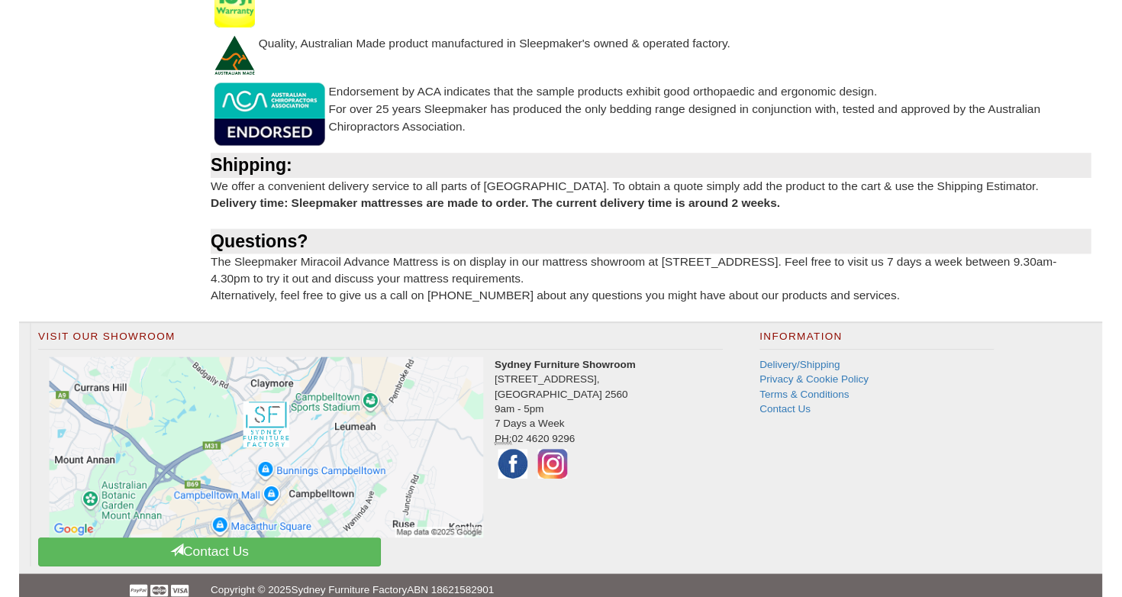
scroll to position [1558, 0]
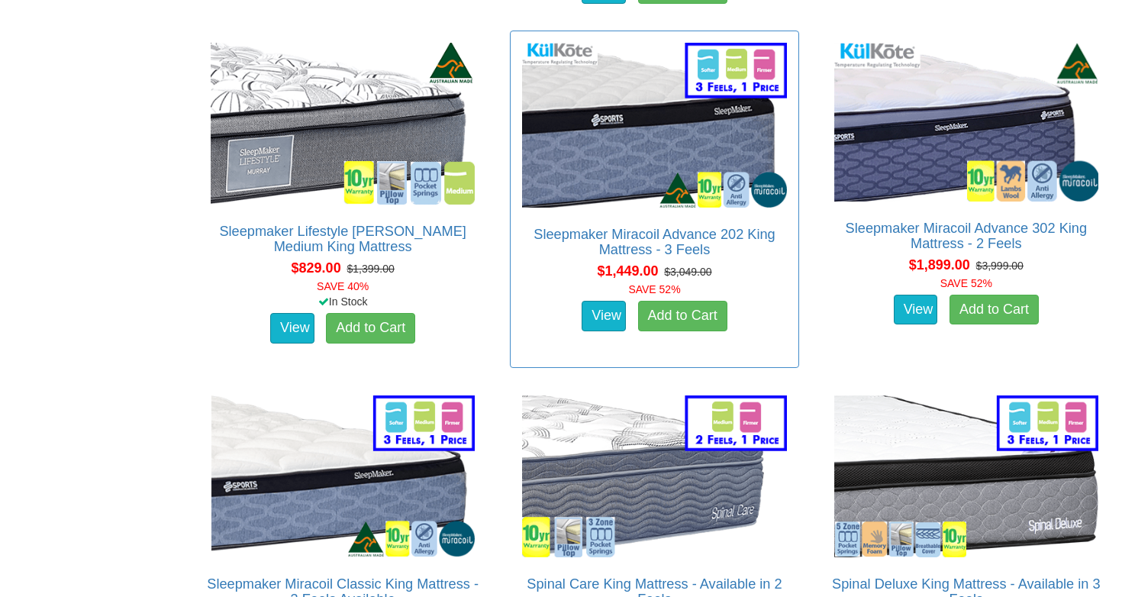
scroll to position [2350, 0]
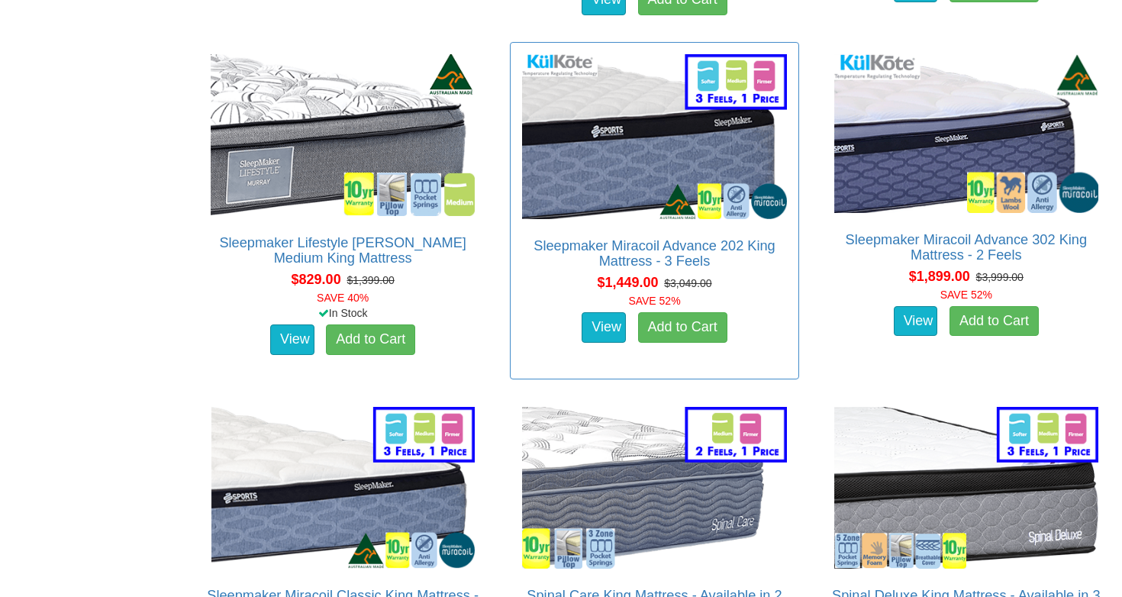
click at [656, 105] on img at bounding box center [654, 136] width 272 height 173
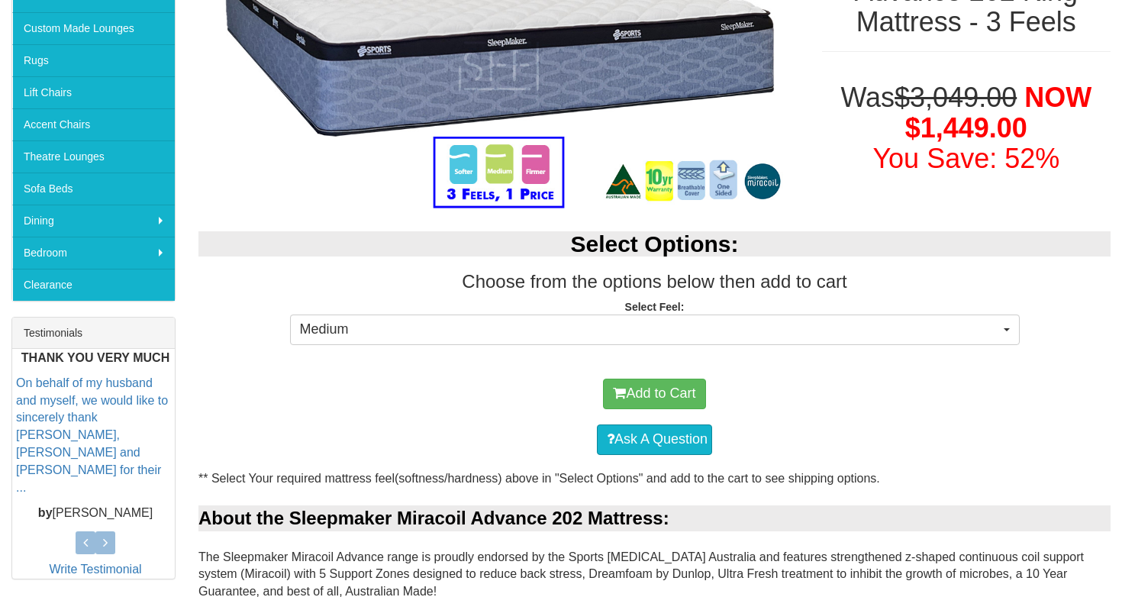
scroll to position [295, 0]
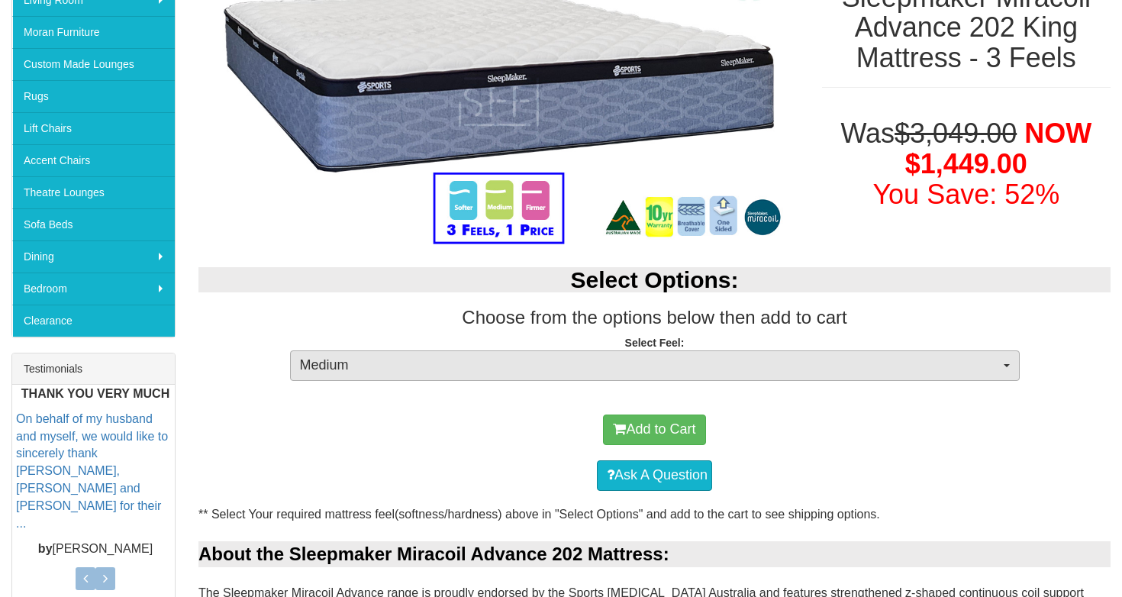
click at [408, 363] on span "Medium" at bounding box center [650, 366] width 700 height 20
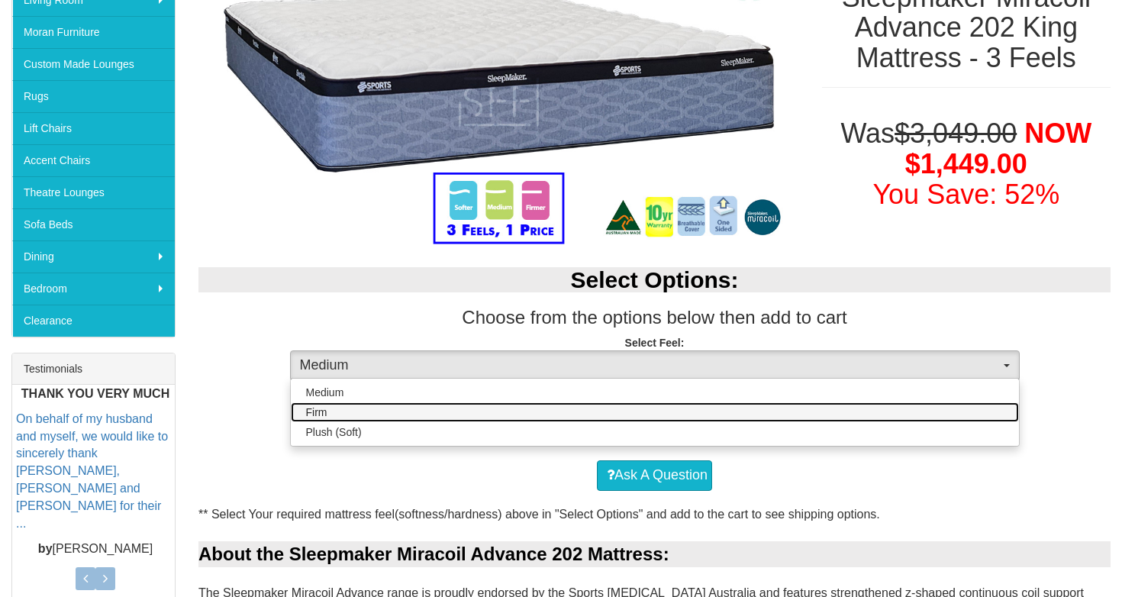
click at [387, 418] on link "Firm" at bounding box center [655, 412] width 728 height 20
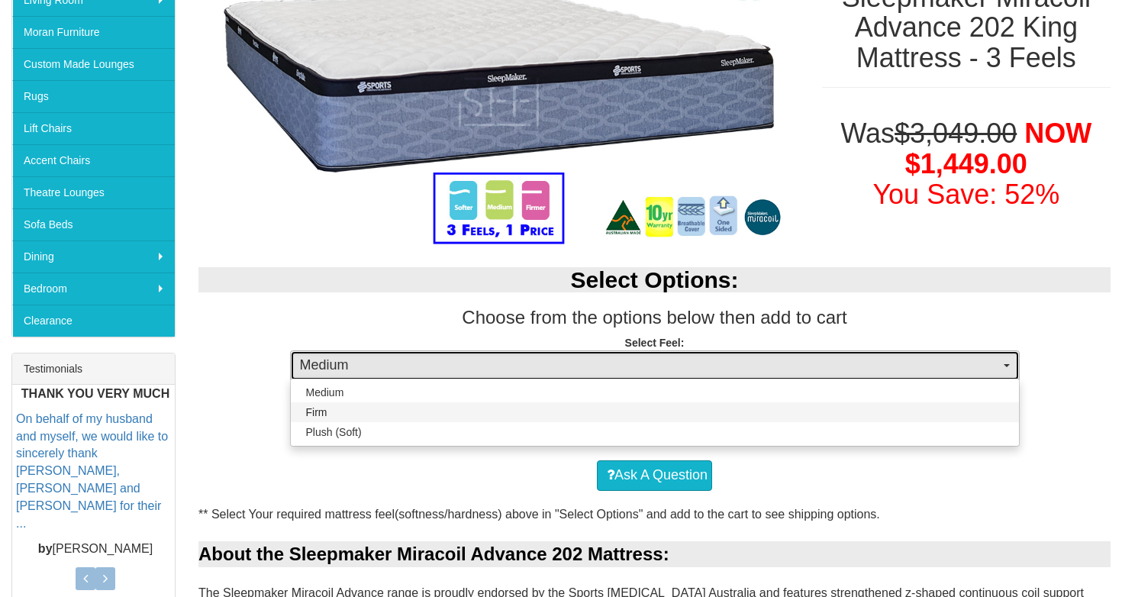
select select "1381"
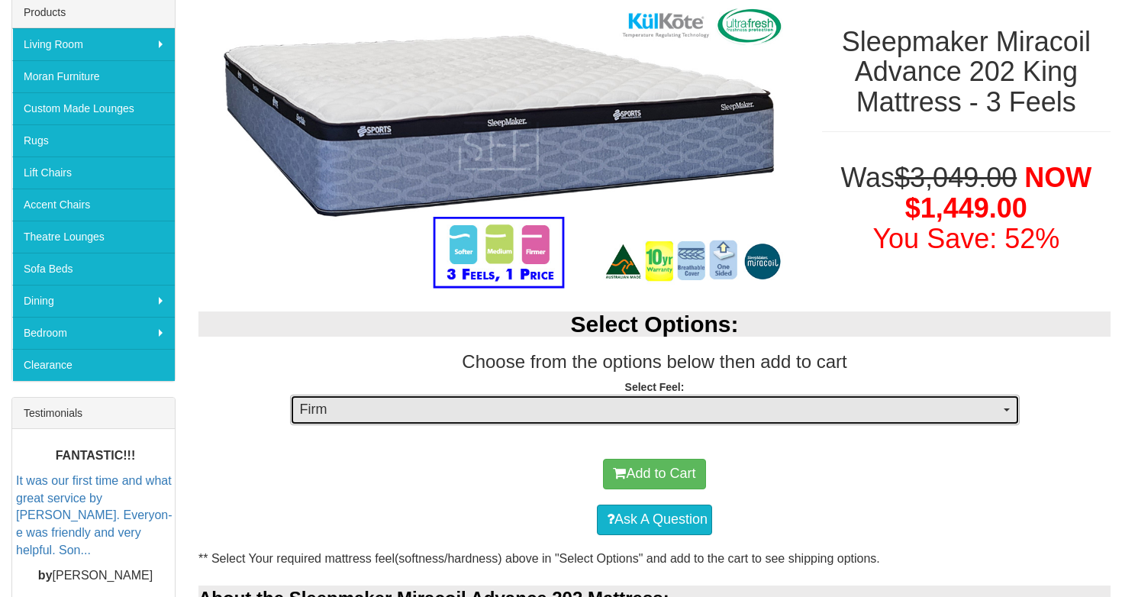
scroll to position [172, 0]
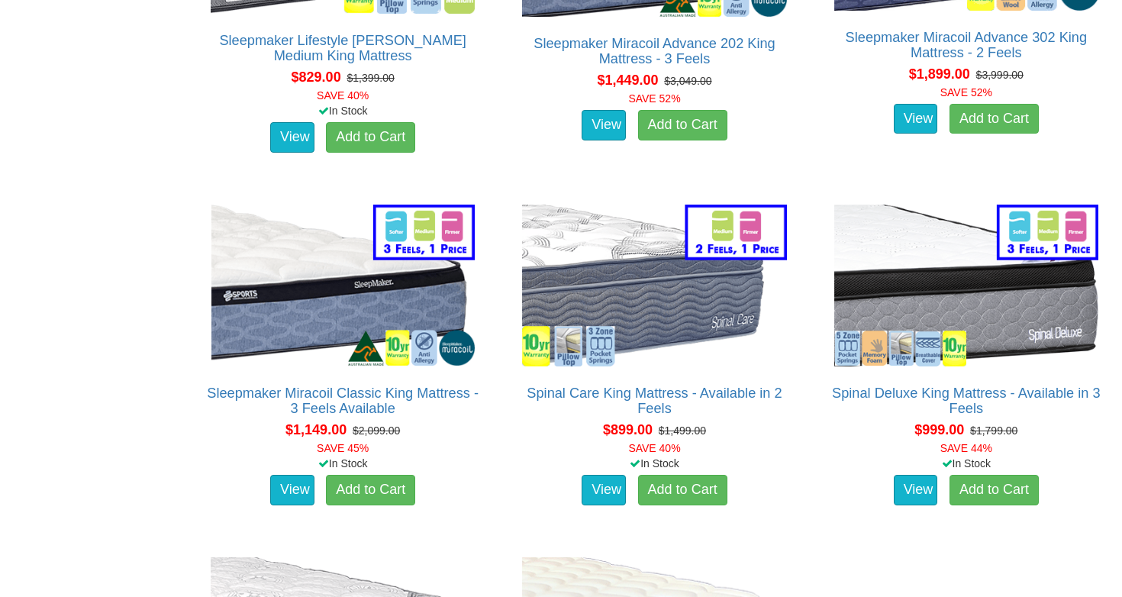
scroll to position [2743, 0]
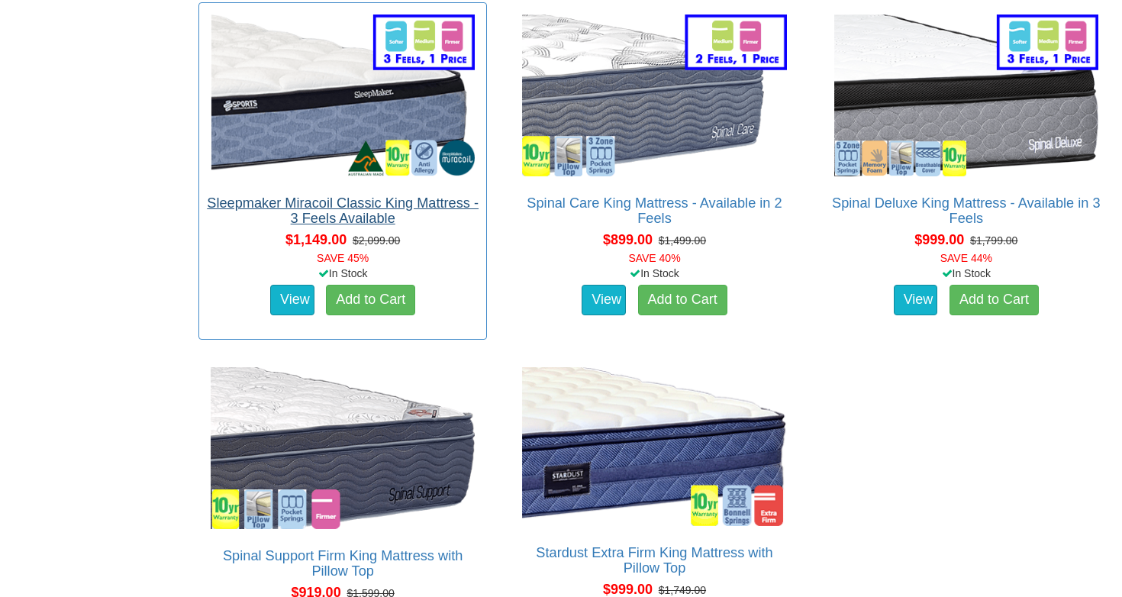
click at [311, 217] on link "Sleepmaker Miracoil Classic King Mattress - 3 Feels Available" at bounding box center [343, 210] width 272 height 31
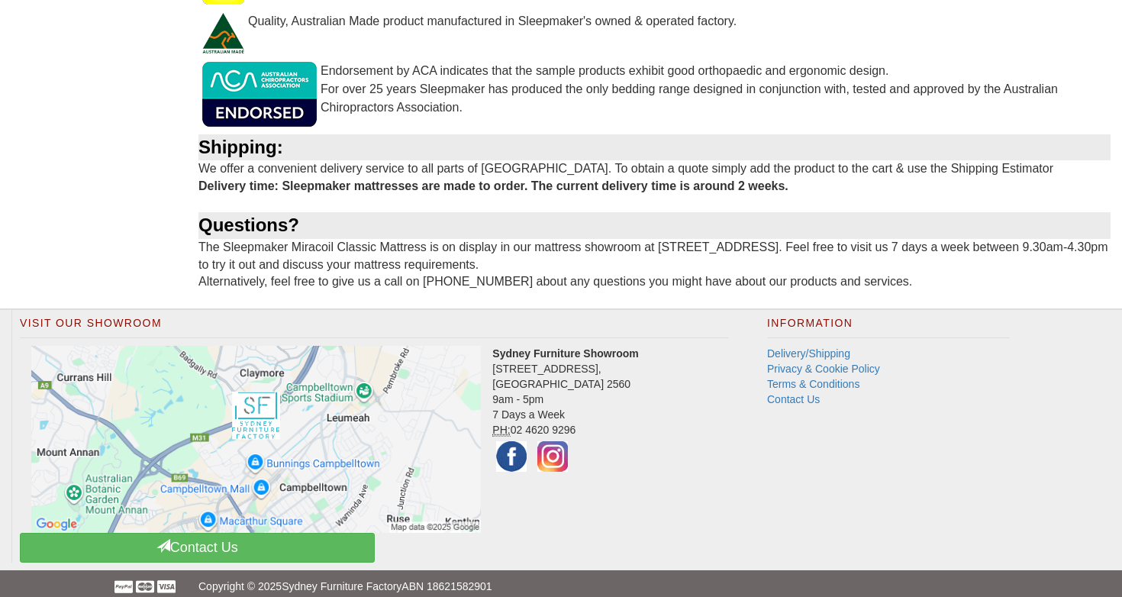
scroll to position [1442, 0]
